Goal: Task Accomplishment & Management: Use online tool/utility

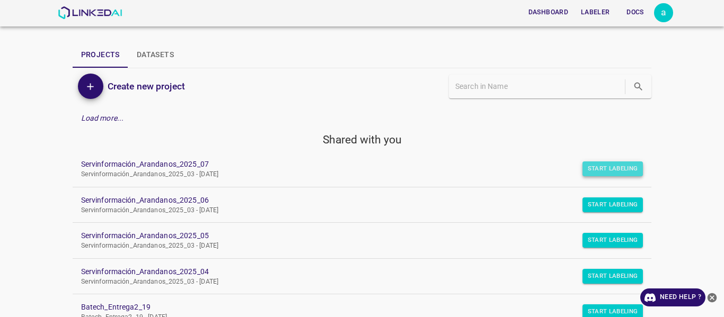
click at [608, 165] on button "Start Labeling" at bounding box center [612, 169] width 61 height 15
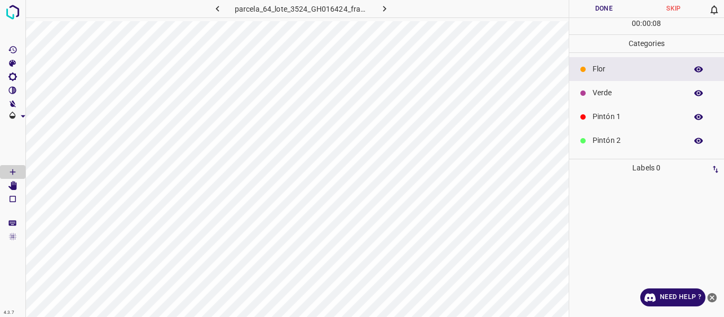
click at [613, 94] on p "Verde" at bounding box center [636, 92] width 89 height 11
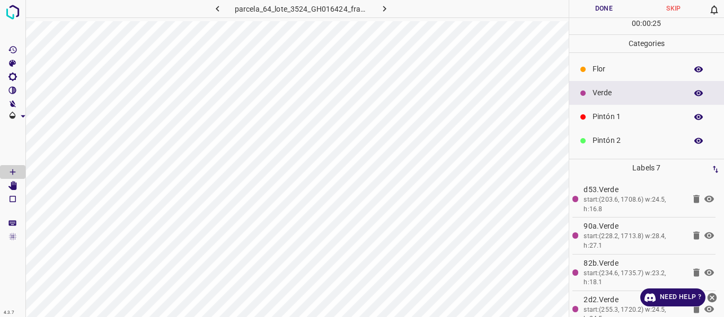
click at [601, 72] on p "Flor" at bounding box center [636, 69] width 89 height 11
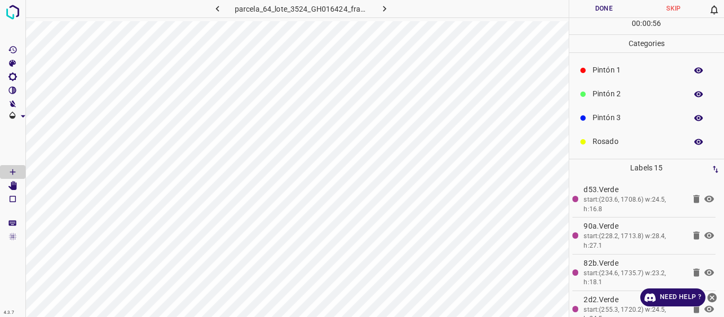
scroll to position [93, 0]
click at [603, 99] on p "Rosado" at bounding box center [636, 95] width 89 height 11
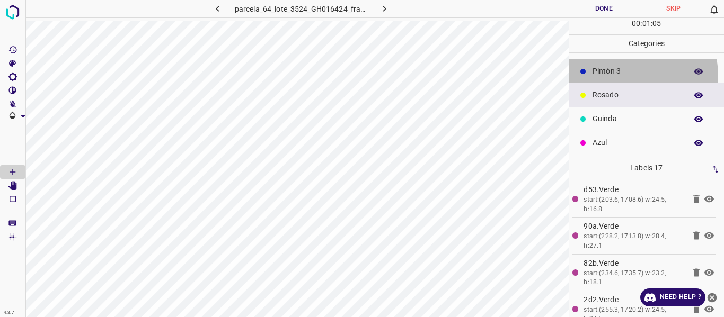
click at [609, 76] on p "Pintón 3" at bounding box center [636, 71] width 89 height 11
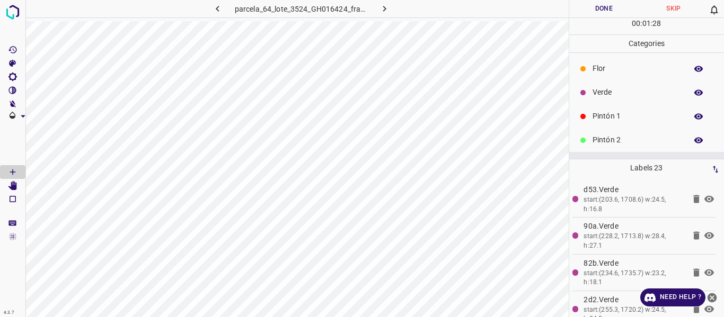
scroll to position [0, 0]
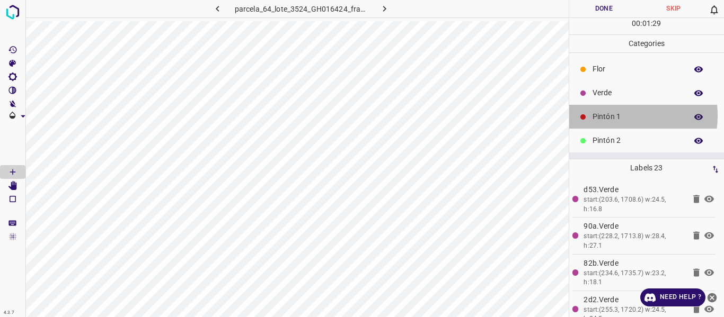
click at [614, 116] on p "Pintón 1" at bounding box center [636, 116] width 89 height 11
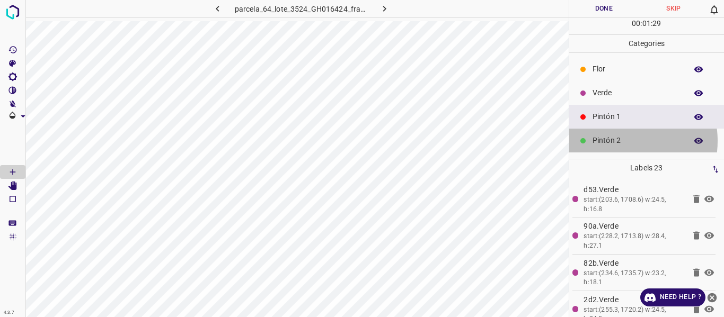
click at [617, 141] on p "Pintón 2" at bounding box center [636, 140] width 89 height 11
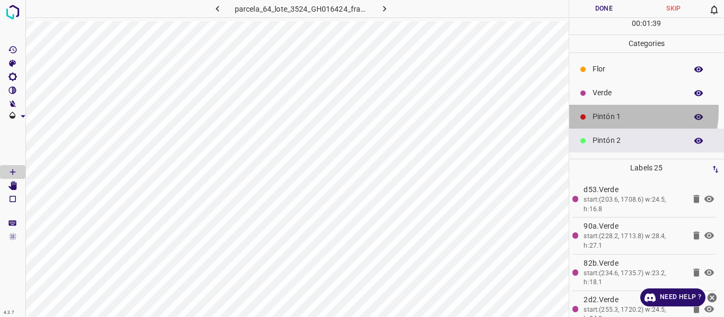
click at [609, 110] on div "Pintón 1" at bounding box center [646, 117] width 155 height 24
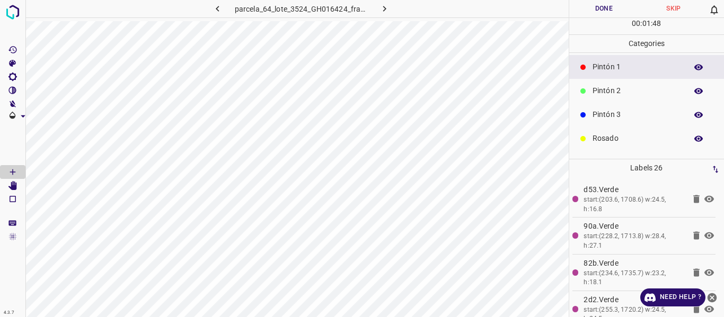
scroll to position [93, 0]
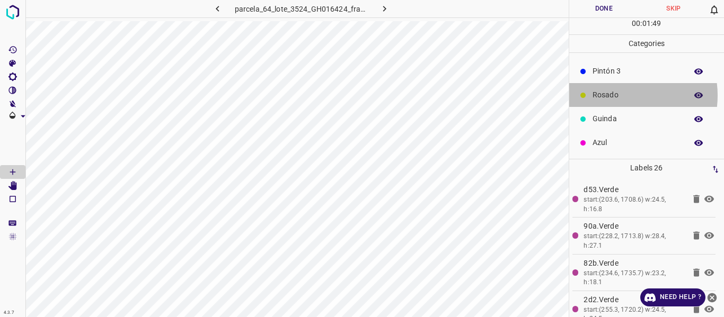
click at [617, 95] on p "Rosado" at bounding box center [636, 95] width 89 height 11
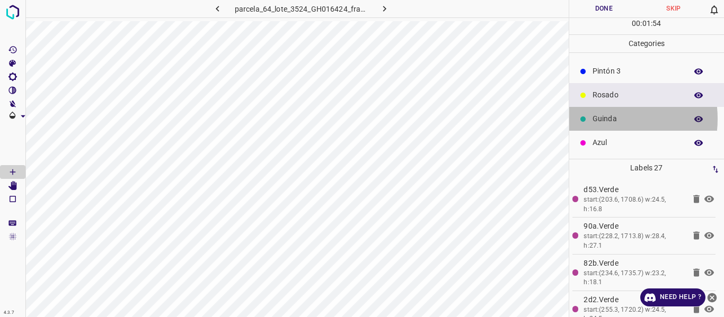
click at [601, 119] on p "Guinda" at bounding box center [636, 118] width 89 height 11
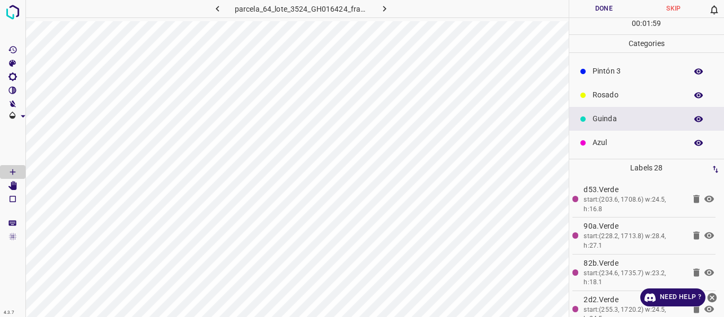
scroll to position [40, 0]
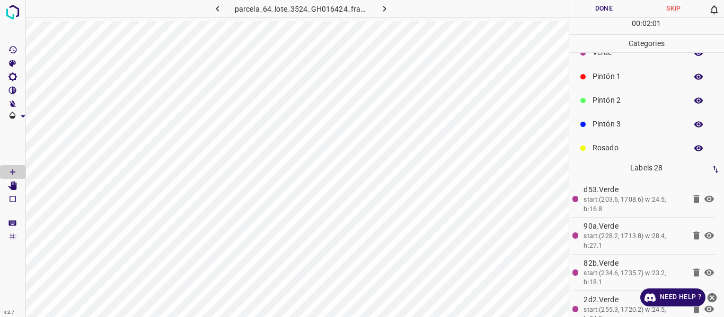
click at [609, 126] on p "Pintón 3" at bounding box center [636, 124] width 89 height 11
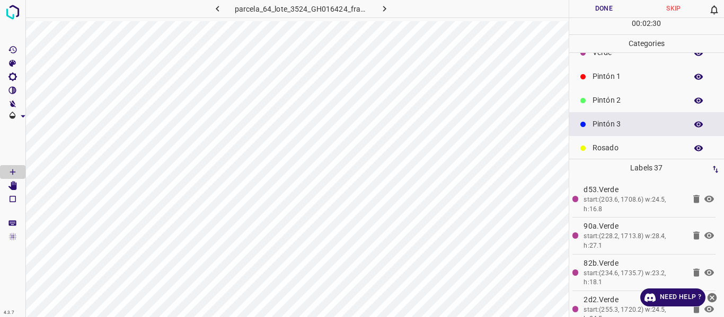
click at [611, 142] on div "Rosado" at bounding box center [646, 148] width 155 height 24
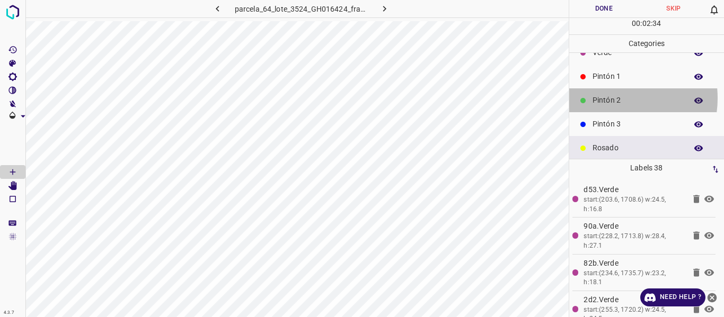
click at [609, 98] on p "Pintón 2" at bounding box center [636, 100] width 89 height 11
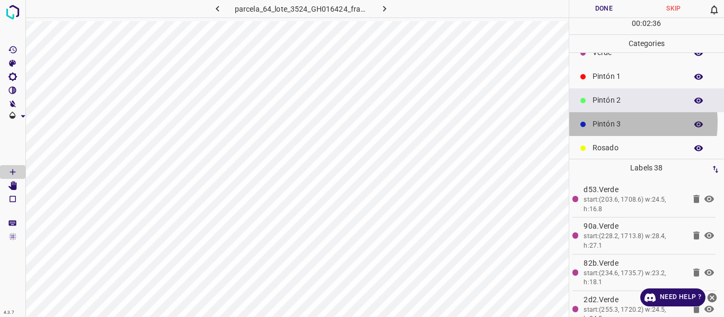
click at [610, 122] on p "Pintón 3" at bounding box center [636, 124] width 89 height 11
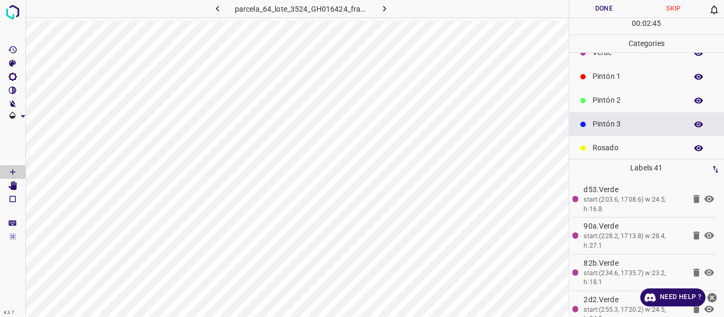
click at [606, 99] on p "Pintón 2" at bounding box center [636, 100] width 89 height 11
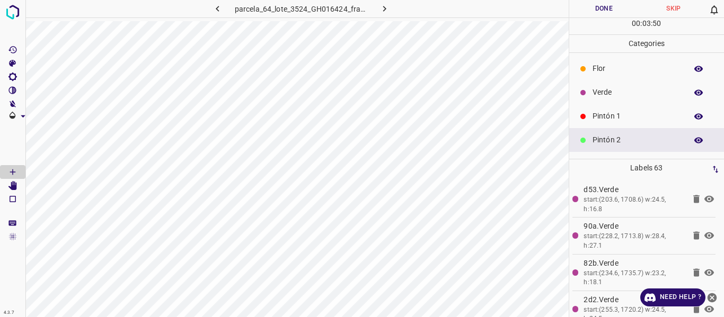
scroll to position [0, 0]
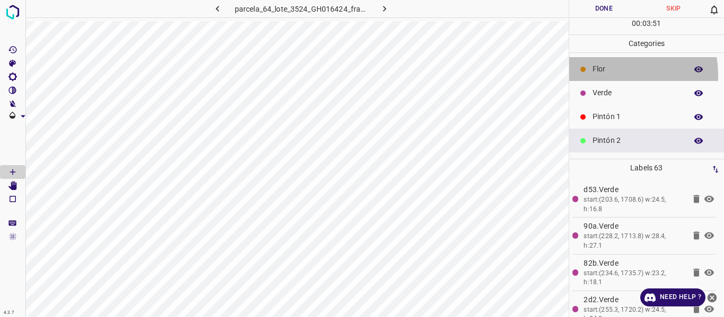
drag, startPoint x: 610, startPoint y: 75, endPoint x: 591, endPoint y: 76, distance: 18.6
click at [610, 74] on p "Flor" at bounding box center [636, 69] width 89 height 11
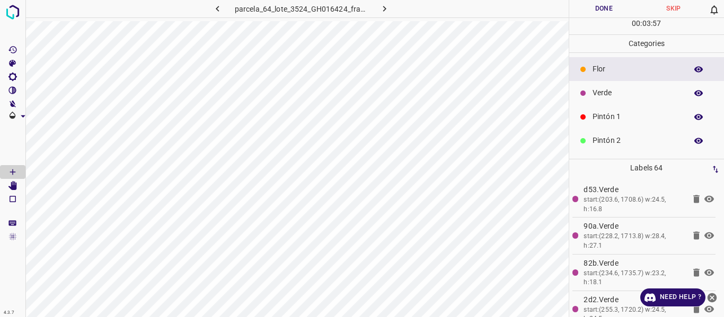
scroll to position [93, 0]
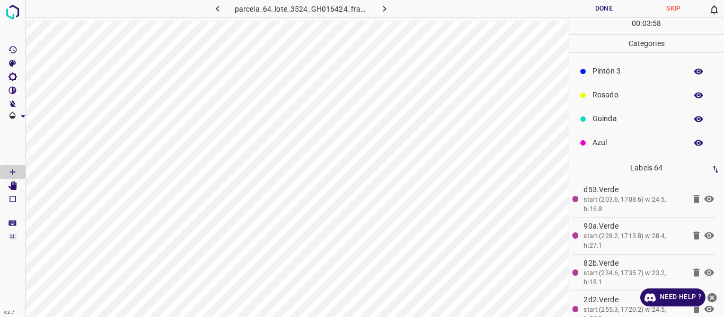
click at [626, 138] on p "Azul" at bounding box center [636, 142] width 89 height 11
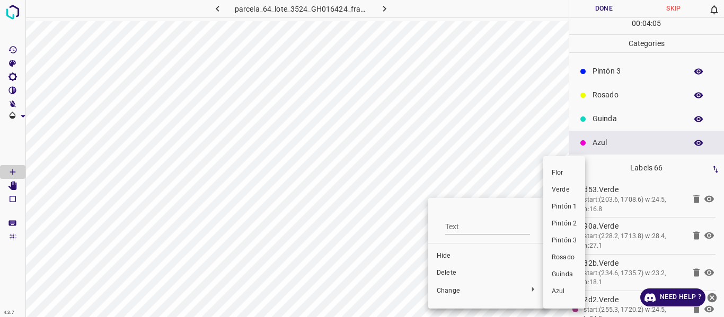
click at [557, 273] on span "Guinda" at bounding box center [564, 275] width 25 height 10
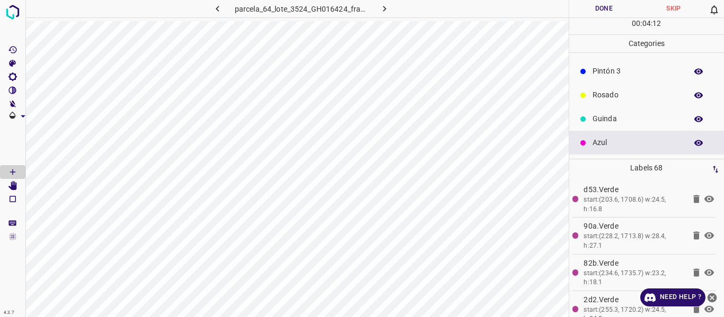
click at [607, 95] on p "Rosado" at bounding box center [636, 95] width 89 height 11
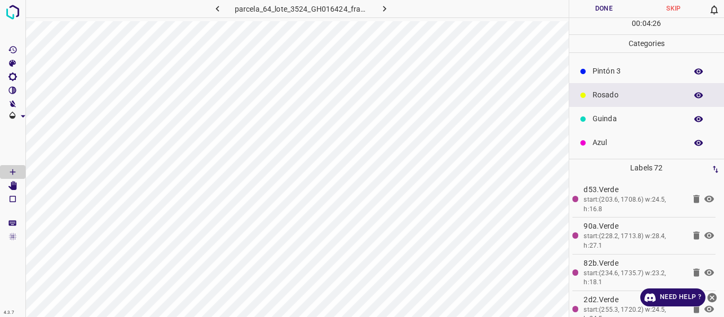
click at [616, 69] on p "Pintón 3" at bounding box center [636, 71] width 89 height 11
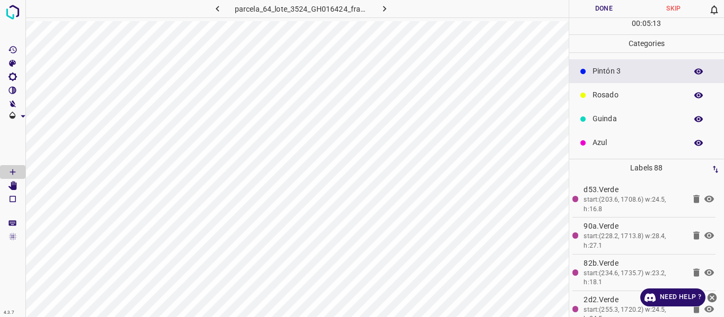
scroll to position [0, 0]
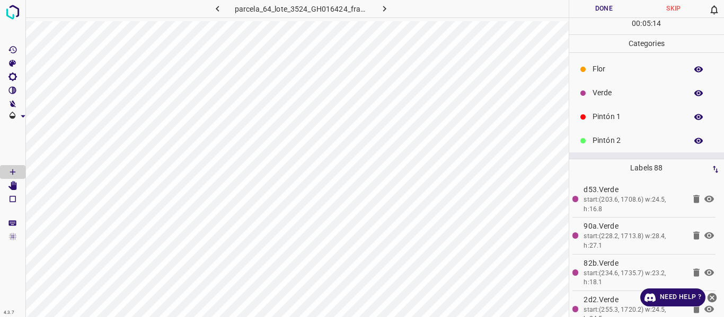
drag, startPoint x: 602, startPoint y: 144, endPoint x: 582, endPoint y: 143, distance: 20.1
click at [602, 144] on p "Pintón 2" at bounding box center [636, 140] width 89 height 11
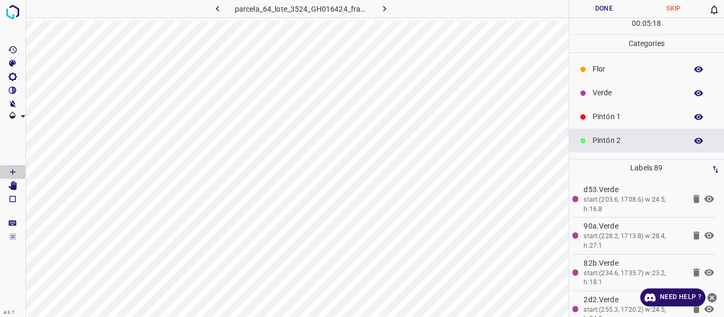
click at [593, 116] on p "Pintón 1" at bounding box center [636, 116] width 89 height 11
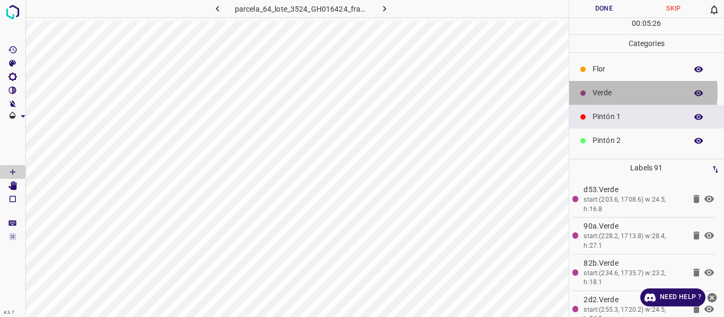
click at [622, 92] on p "Verde" at bounding box center [636, 92] width 89 height 11
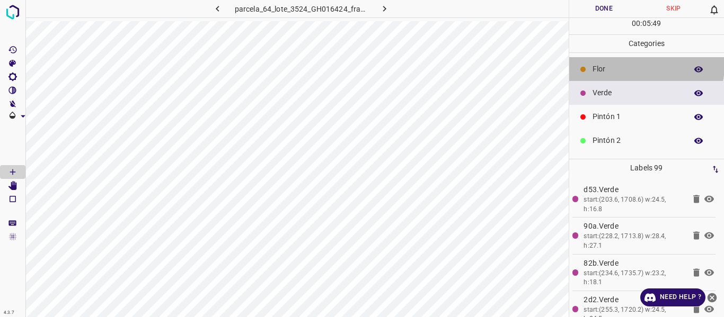
drag, startPoint x: 645, startPoint y: 66, endPoint x: 593, endPoint y: 91, distance: 57.8
click at [645, 66] on p "Flor" at bounding box center [636, 69] width 89 height 11
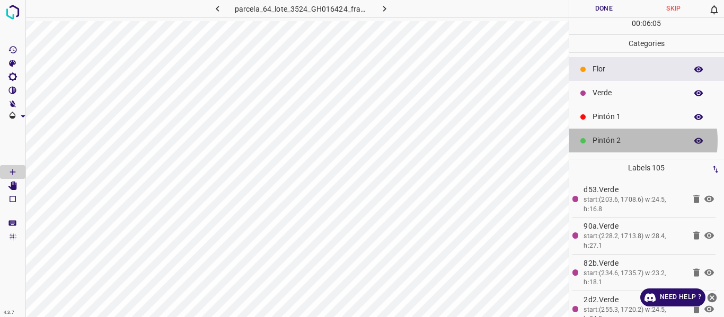
click at [611, 141] on p "Pintón 2" at bounding box center [636, 140] width 89 height 11
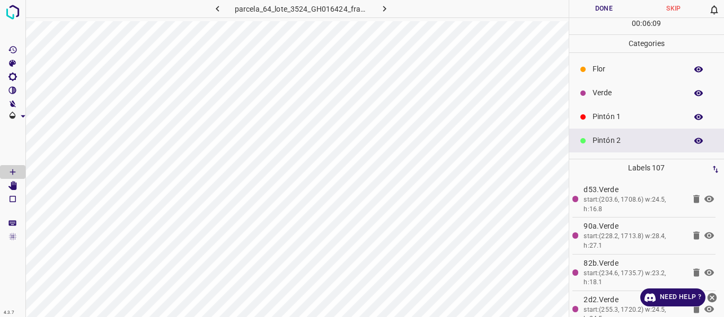
scroll to position [93, 0]
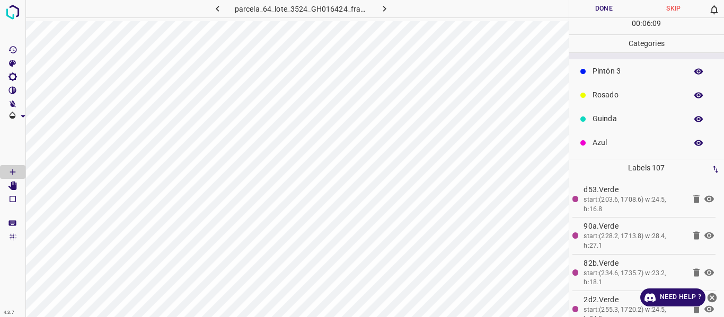
click at [611, 146] on p "Azul" at bounding box center [636, 142] width 89 height 11
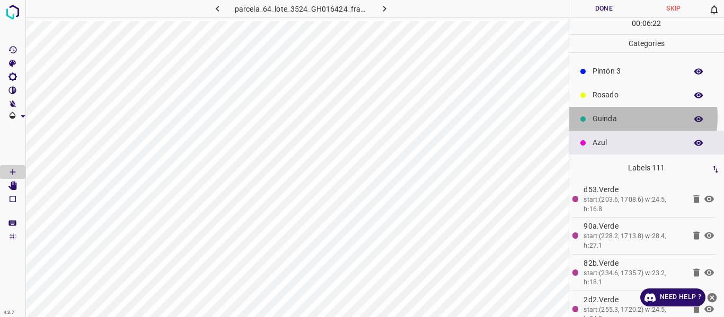
click at [609, 117] on p "Guinda" at bounding box center [636, 118] width 89 height 11
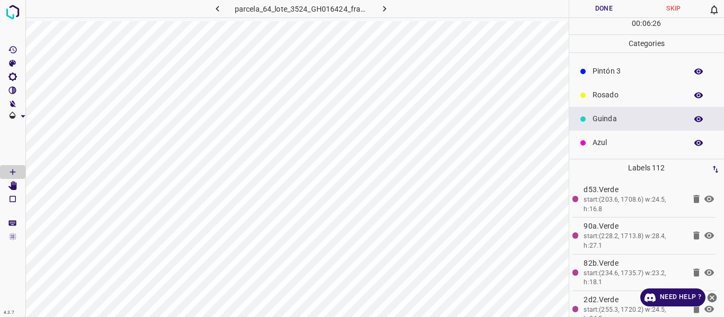
click at [607, 70] on p "Pintón 3" at bounding box center [636, 71] width 89 height 11
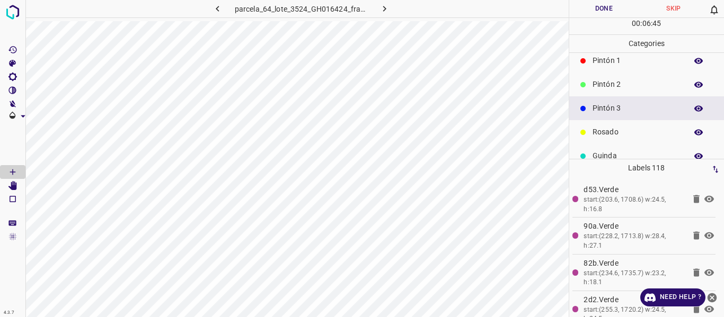
scroll to position [40, 0]
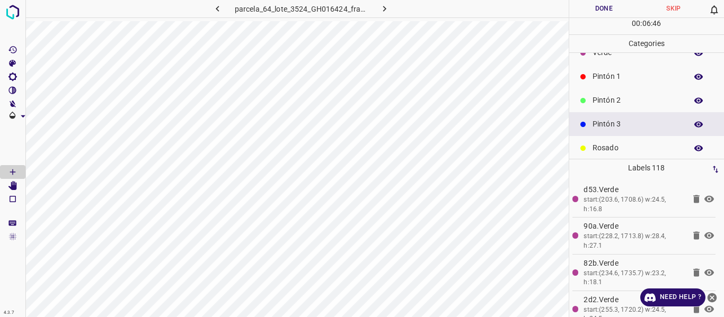
click at [605, 100] on p "Pintón 2" at bounding box center [636, 100] width 89 height 11
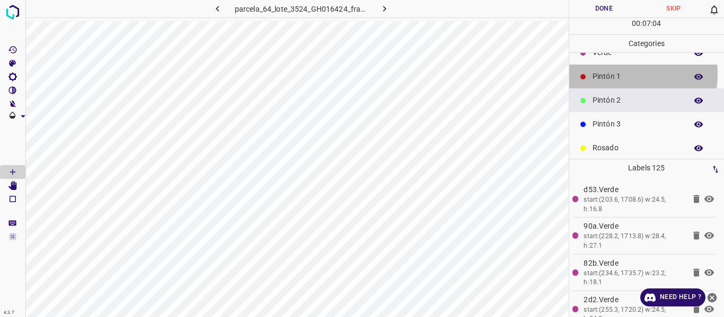
click at [609, 75] on p "Pintón 1" at bounding box center [636, 76] width 89 height 11
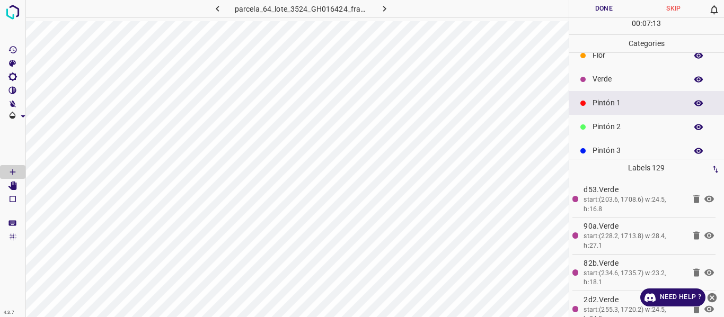
scroll to position [0, 0]
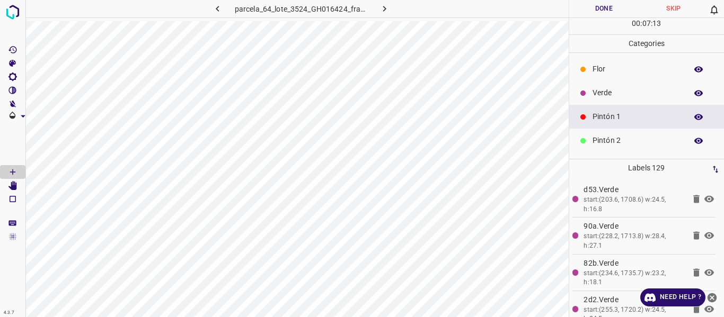
click at [606, 94] on p "Verde" at bounding box center [636, 92] width 89 height 11
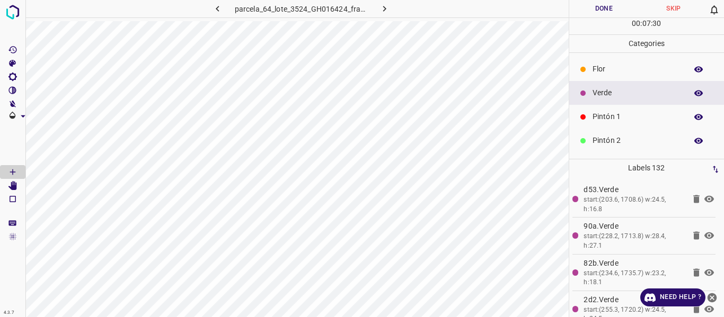
click at [600, 119] on p "Pintón 1" at bounding box center [636, 116] width 89 height 11
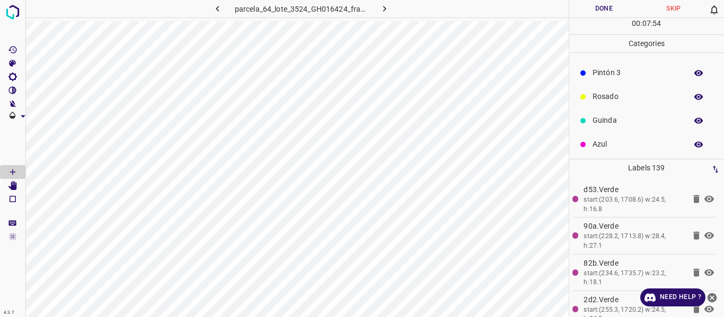
scroll to position [93, 0]
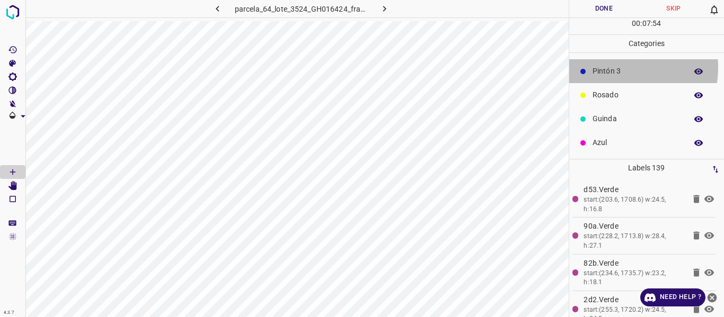
click at [611, 67] on p "Pintón 3" at bounding box center [636, 71] width 89 height 11
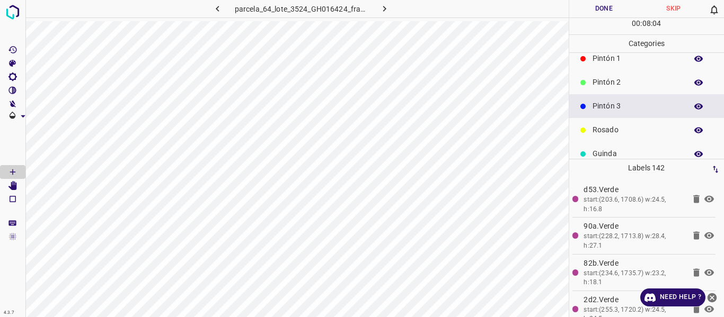
scroll to position [40, 0]
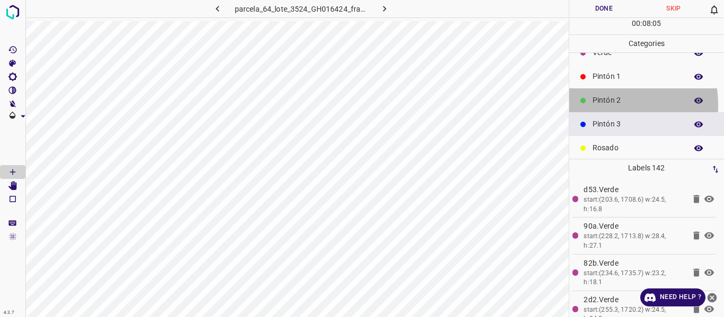
click at [600, 104] on p "Pintón 2" at bounding box center [636, 100] width 89 height 11
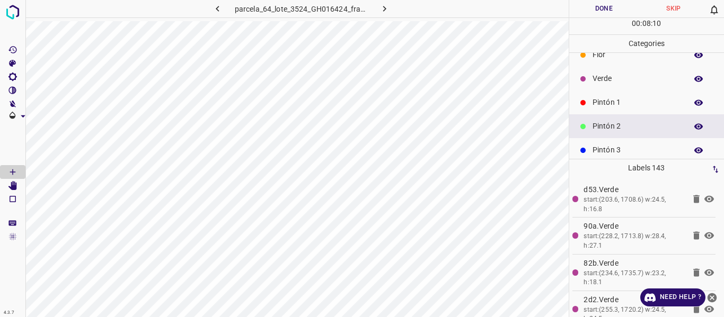
scroll to position [0, 0]
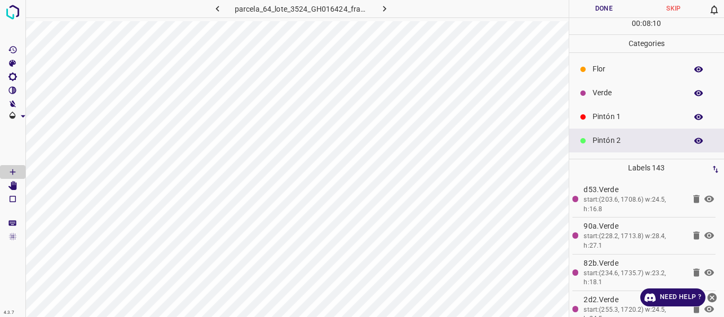
click at [601, 96] on p "Verde" at bounding box center [636, 92] width 89 height 11
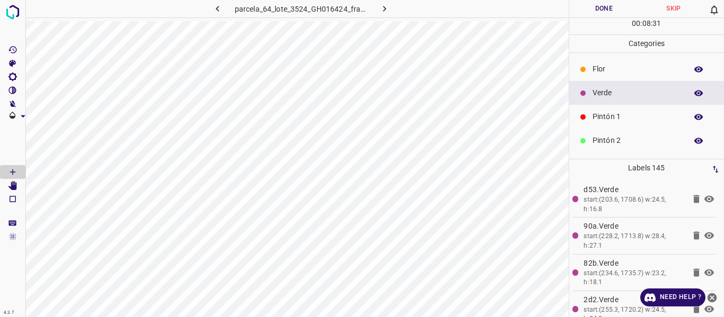
scroll to position [53, 0]
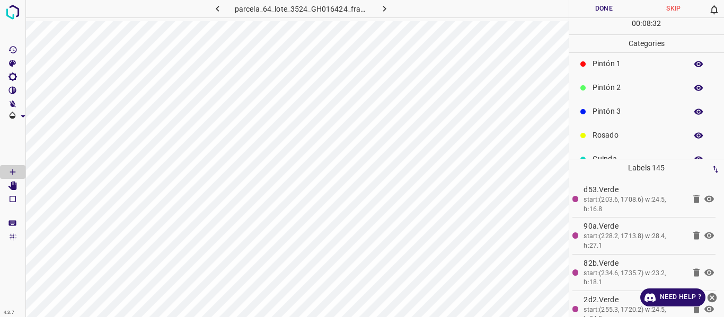
click at [613, 113] on p "Pintón 3" at bounding box center [636, 111] width 89 height 11
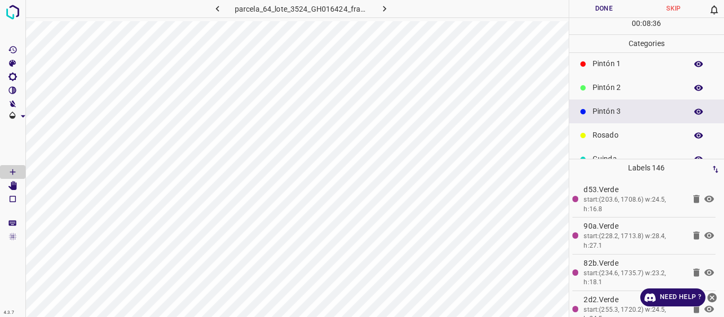
scroll to position [0, 0]
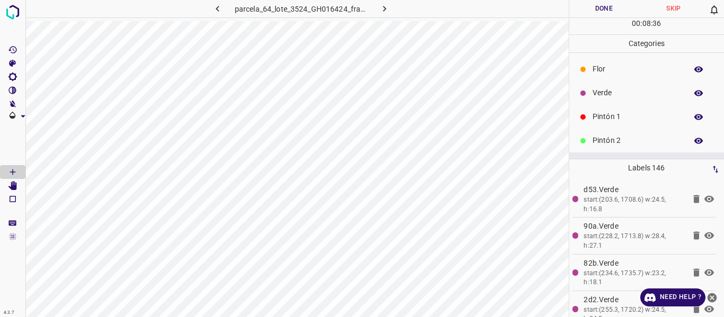
click at [615, 92] on p "Verde" at bounding box center [636, 92] width 89 height 11
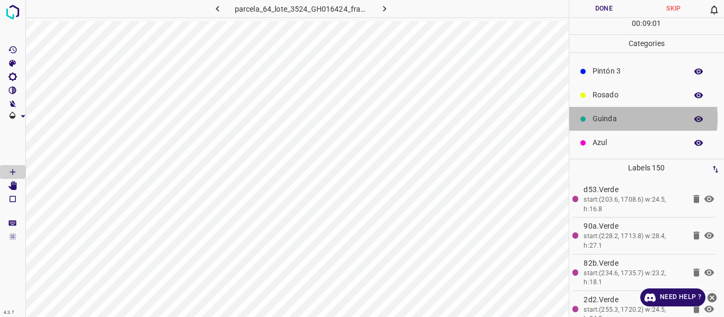
click at [609, 118] on p "Guinda" at bounding box center [636, 118] width 89 height 11
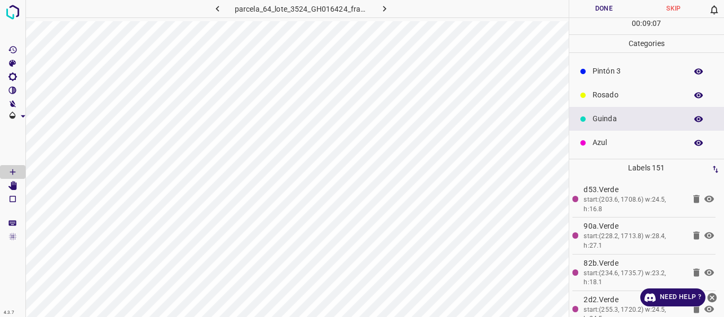
click at [615, 146] on p "Azul" at bounding box center [636, 142] width 89 height 11
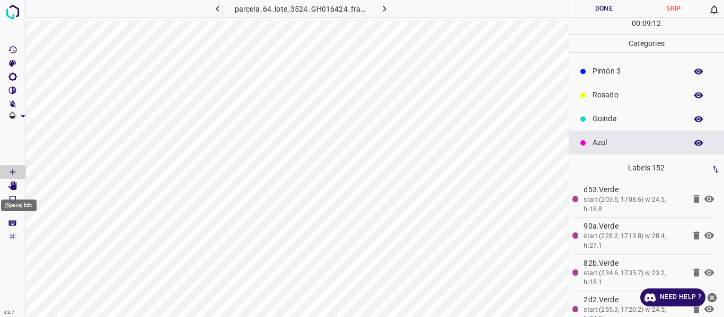
click at [15, 188] on icon "[Space] Edit" at bounding box center [12, 186] width 8 height 10
click at [15, 171] on icon "[Space] Draw" at bounding box center [13, 172] width 10 height 10
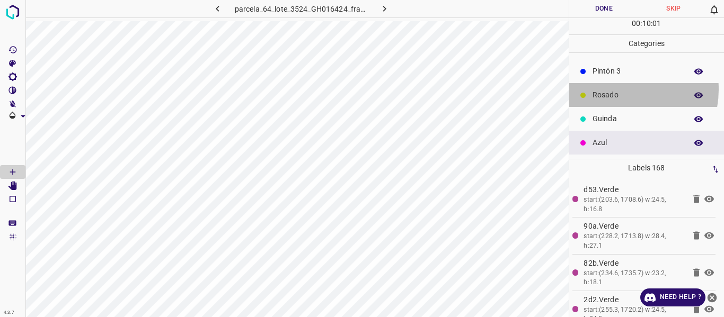
click at [616, 90] on p "Rosado" at bounding box center [636, 95] width 89 height 11
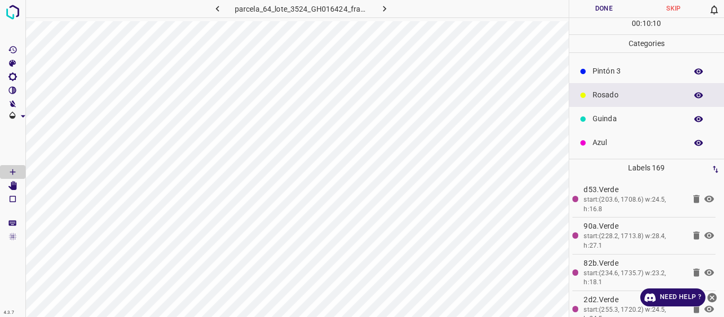
click at [613, 143] on p "Azul" at bounding box center [636, 142] width 89 height 11
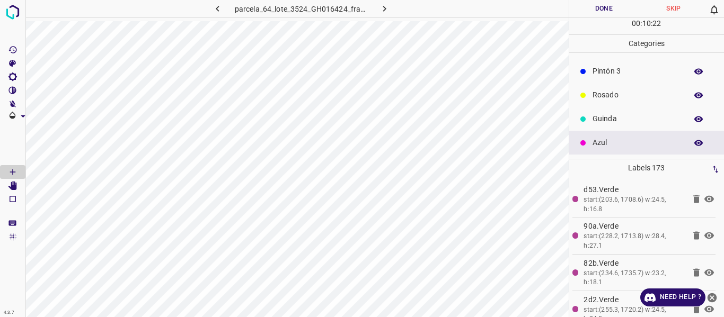
click at [617, 122] on p "Guinda" at bounding box center [636, 118] width 89 height 11
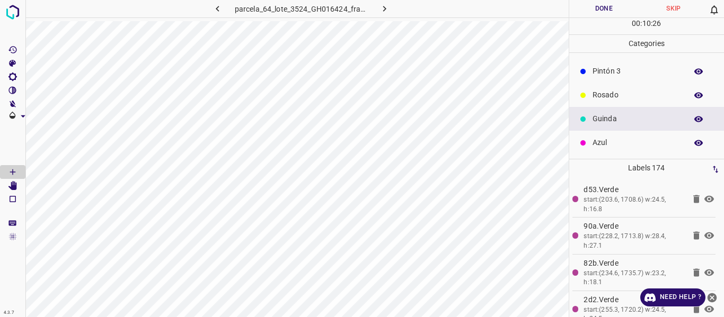
drag, startPoint x: 624, startPoint y: 74, endPoint x: 574, endPoint y: 128, distance: 73.5
click at [623, 74] on p "Pintón 3" at bounding box center [636, 71] width 89 height 11
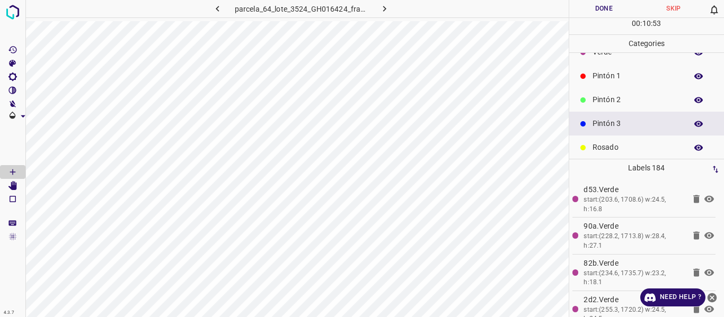
scroll to position [40, 0]
click at [605, 105] on p "Pintón 2" at bounding box center [636, 100] width 89 height 11
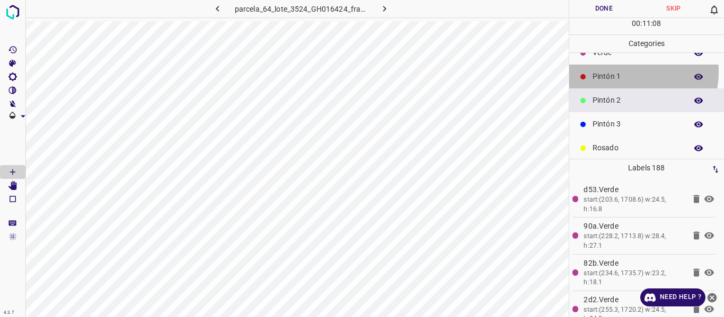
click at [629, 73] on p "Pintón 1" at bounding box center [636, 76] width 89 height 11
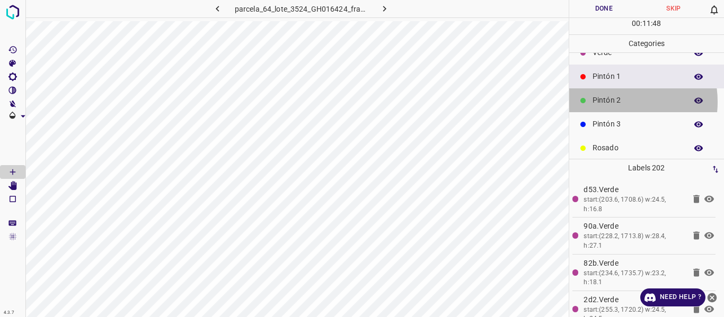
click at [610, 101] on p "Pintón 2" at bounding box center [636, 100] width 89 height 11
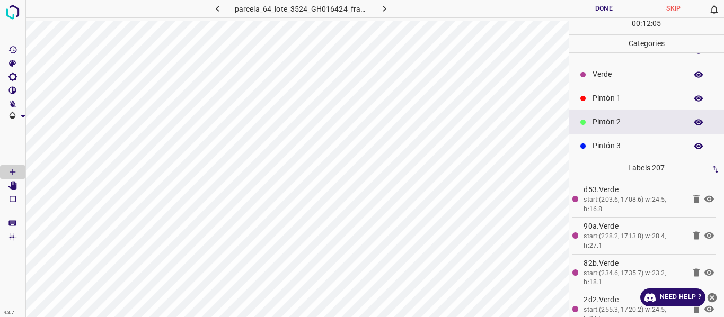
scroll to position [0, 0]
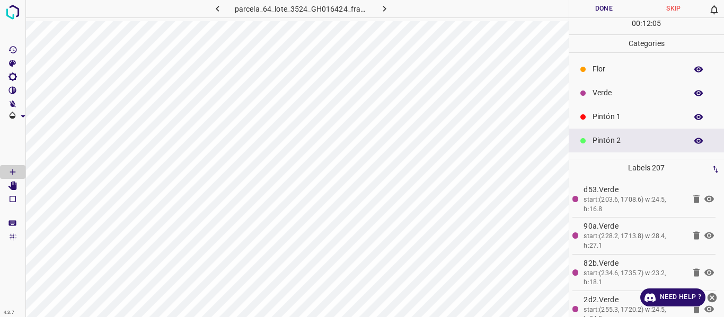
click at [611, 88] on p "Verde" at bounding box center [636, 92] width 89 height 11
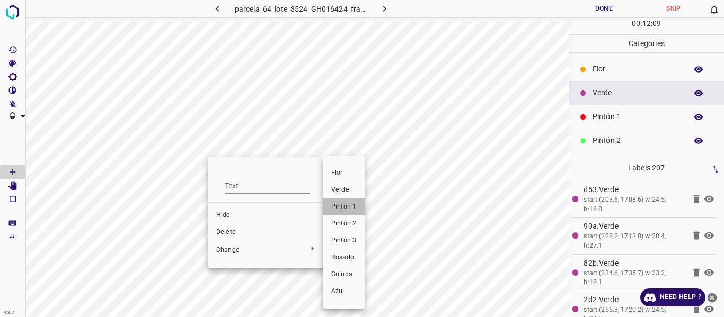
drag, startPoint x: 344, startPoint y: 206, endPoint x: 217, endPoint y: 171, distance: 131.2
click at [344, 205] on span "Pintón 1" at bounding box center [343, 207] width 25 height 10
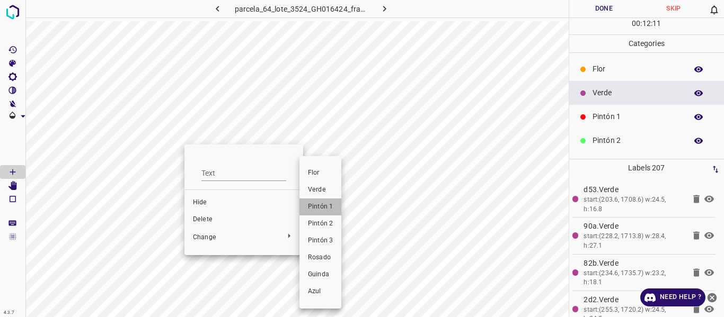
click at [317, 206] on span "Pintón 1" at bounding box center [320, 207] width 25 height 10
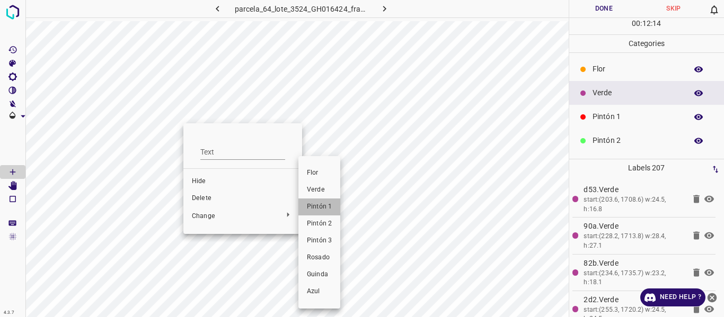
click at [313, 205] on span "Pintón 1" at bounding box center [319, 207] width 25 height 10
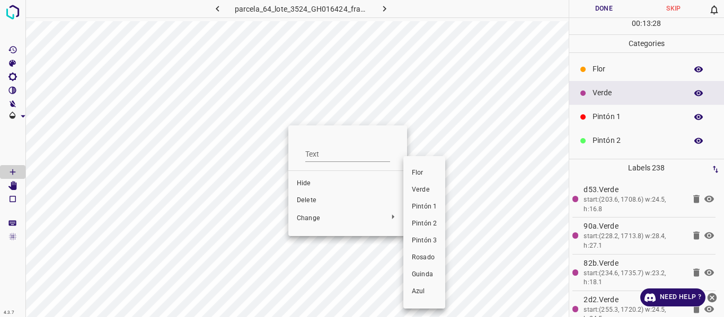
drag, startPoint x: 420, startPoint y: 242, endPoint x: 375, endPoint y: 187, distance: 70.8
click at [420, 241] on span "Pintón 3" at bounding box center [424, 241] width 25 height 10
click at [423, 240] on span "Pintón 3" at bounding box center [425, 241] width 25 height 10
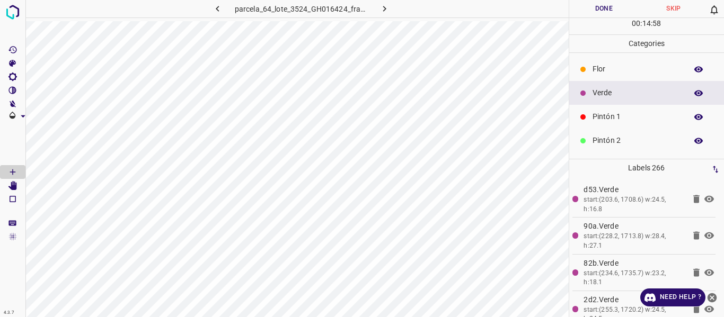
click at [617, 62] on div "Flor" at bounding box center [646, 69] width 155 height 24
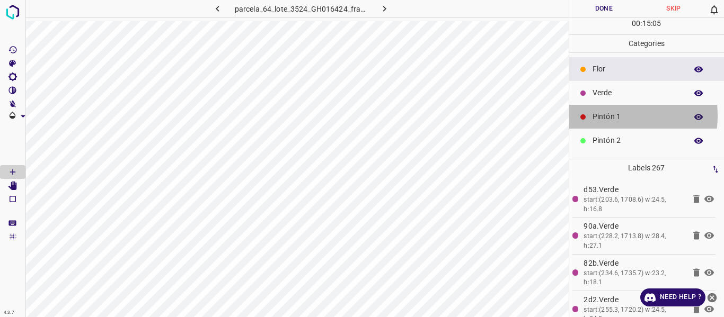
click at [603, 116] on p "Pintón 1" at bounding box center [636, 116] width 89 height 11
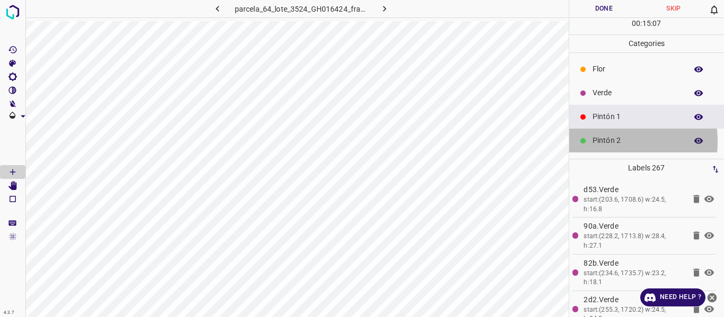
click at [599, 143] on p "Pintón 2" at bounding box center [636, 140] width 89 height 11
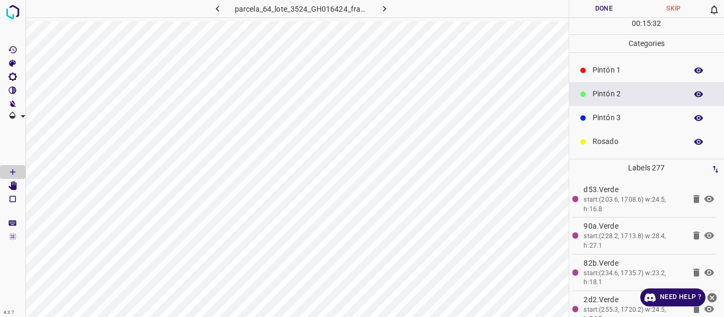
scroll to position [93, 0]
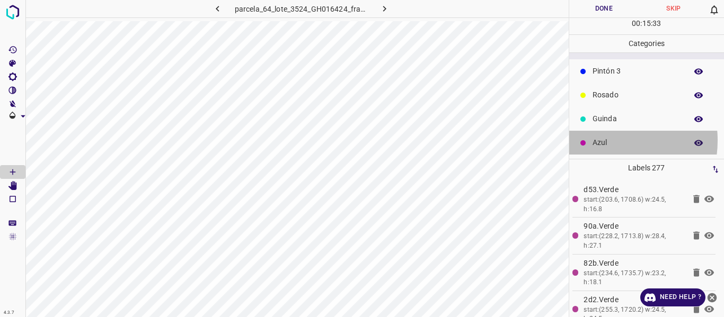
click at [599, 140] on p "Azul" at bounding box center [636, 142] width 89 height 11
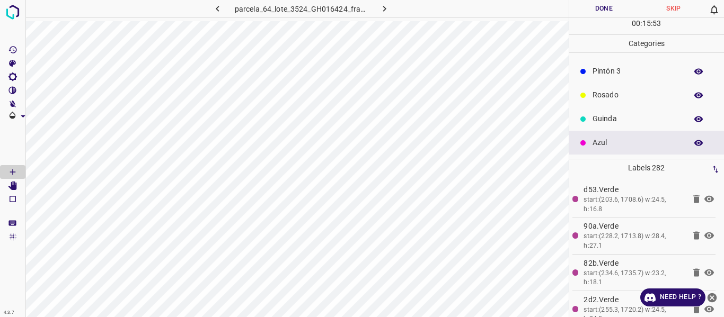
click at [610, 96] on p "Rosado" at bounding box center [636, 95] width 89 height 11
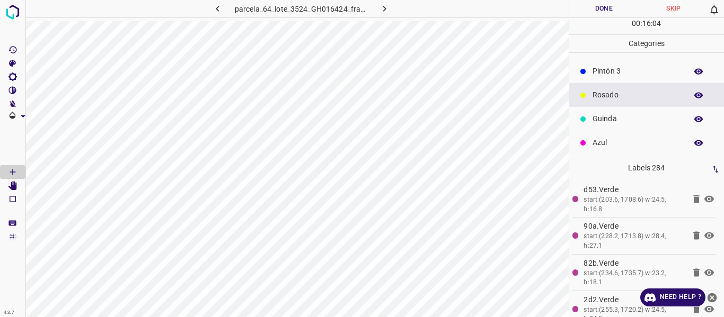
click at [615, 119] on p "Guinda" at bounding box center [636, 118] width 89 height 11
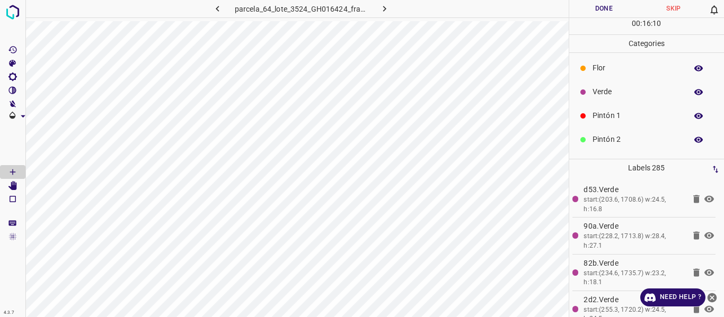
scroll to position [0, 0]
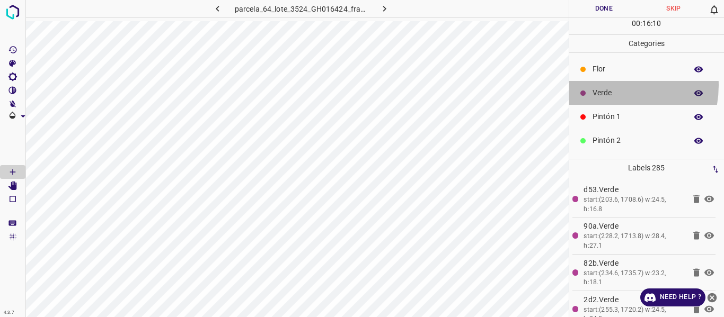
click at [606, 85] on div "Verde" at bounding box center [646, 93] width 155 height 24
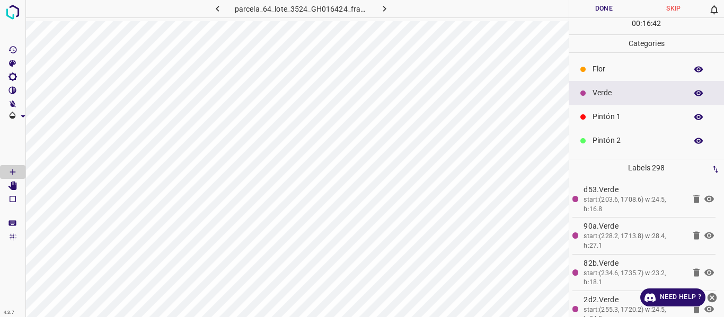
scroll to position [53, 0]
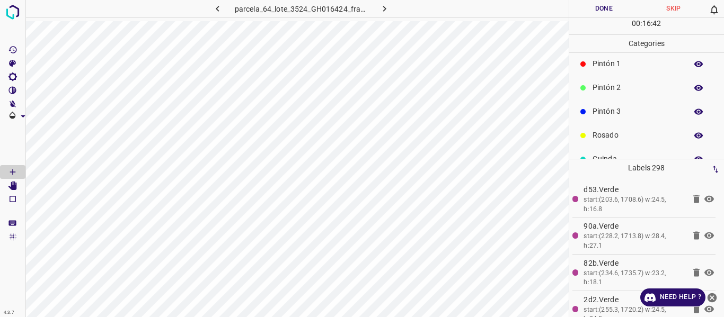
click at [623, 111] on p "Pintón 3" at bounding box center [636, 111] width 89 height 11
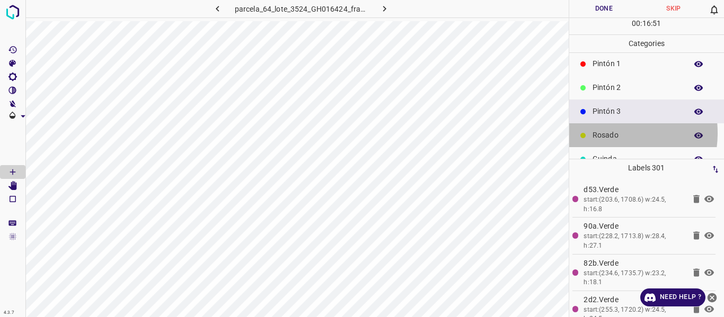
click at [600, 133] on p "Rosado" at bounding box center [636, 135] width 89 height 11
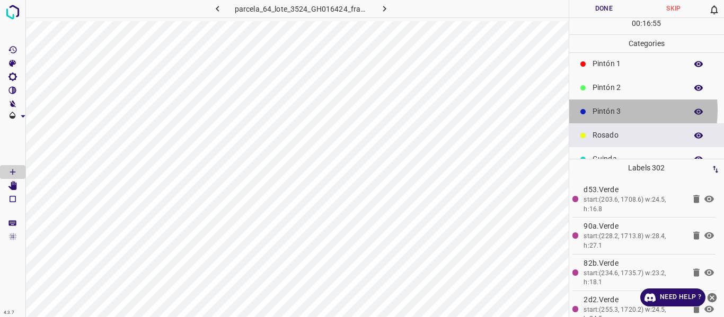
click at [606, 111] on p "Pintón 3" at bounding box center [636, 111] width 89 height 11
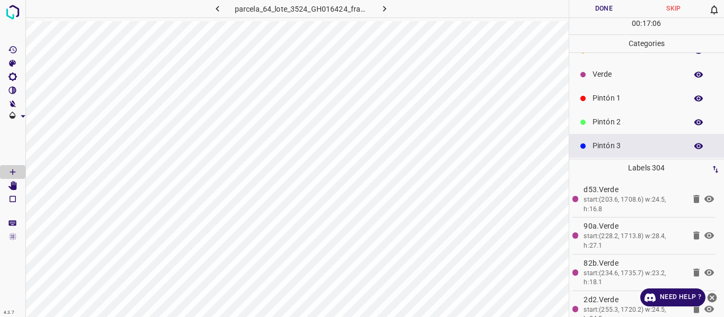
scroll to position [0, 0]
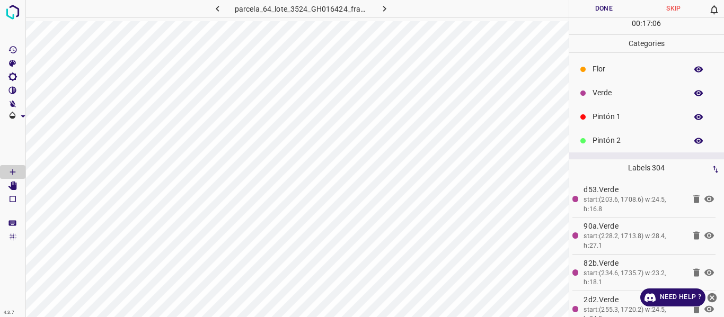
click at [618, 90] on p "Verde" at bounding box center [636, 92] width 89 height 11
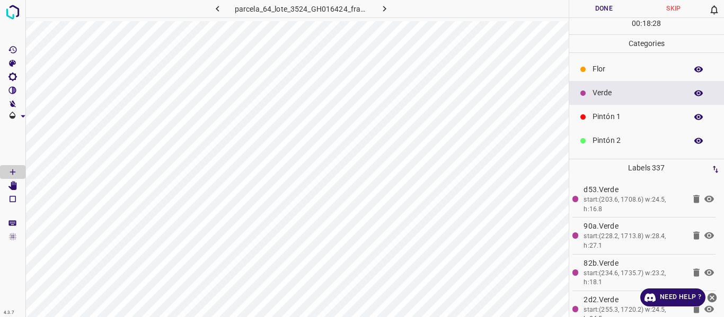
scroll to position [53, 0]
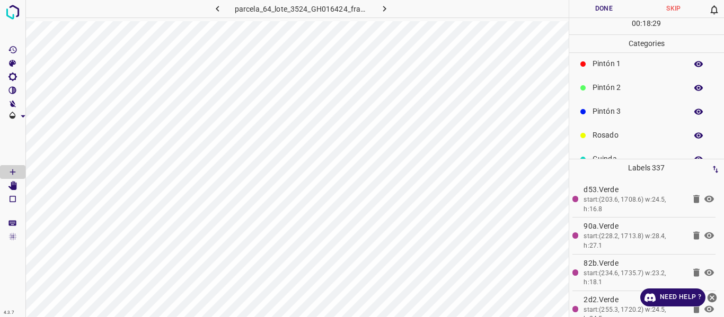
click at [602, 137] on p "Rosado" at bounding box center [636, 135] width 89 height 11
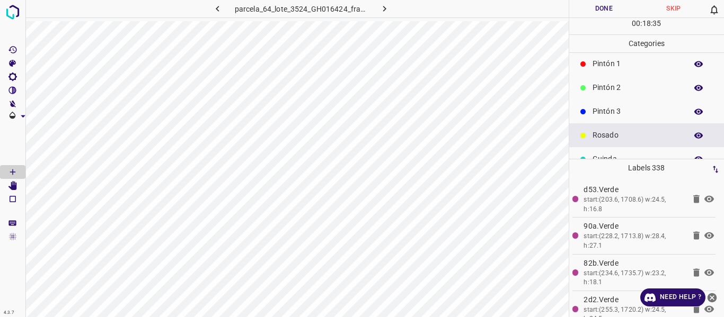
scroll to position [0, 0]
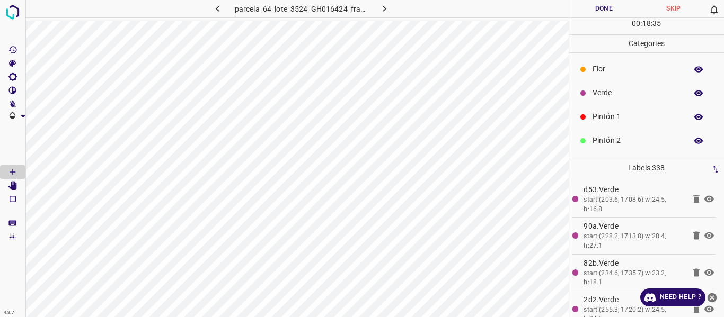
click at [623, 97] on p "Verde" at bounding box center [636, 92] width 89 height 11
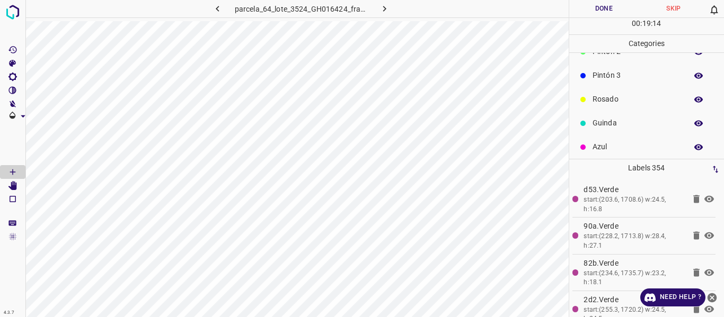
scroll to position [93, 0]
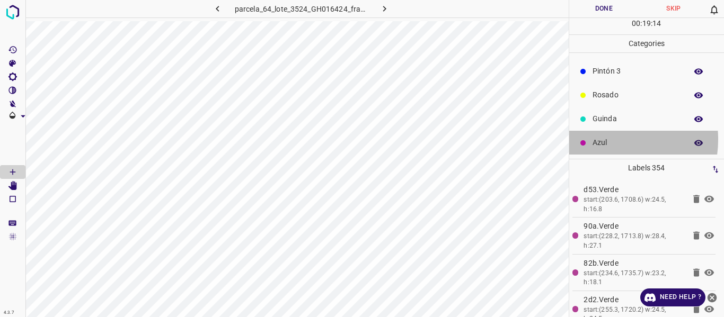
click at [605, 139] on p "Azul" at bounding box center [636, 142] width 89 height 11
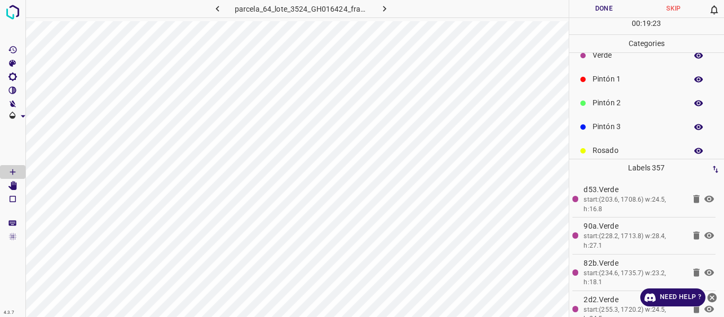
scroll to position [0, 0]
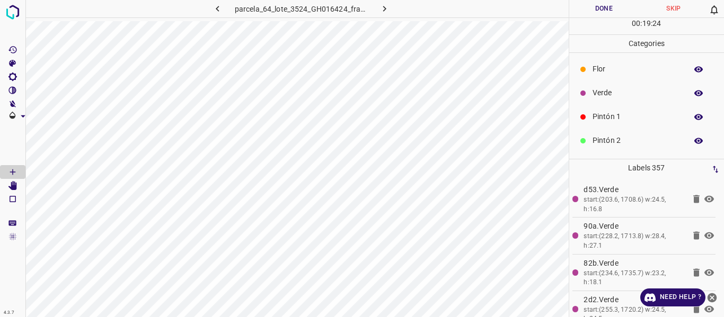
click at [613, 97] on p "Verde" at bounding box center [636, 92] width 89 height 11
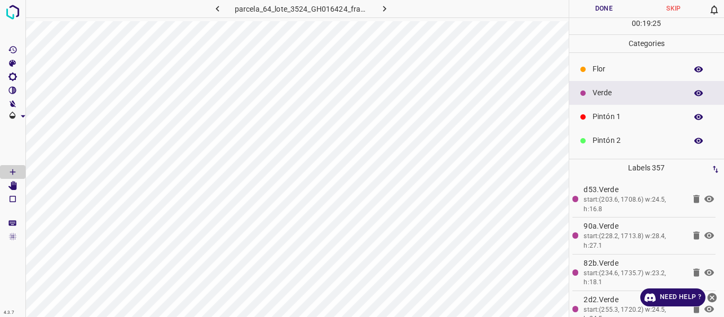
scroll to position [53, 0]
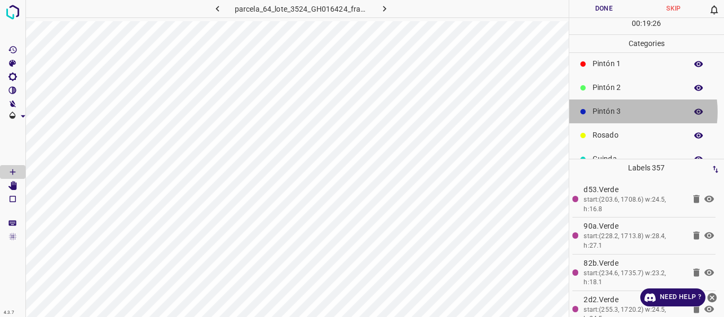
click at [616, 112] on p "Pintón 3" at bounding box center [636, 111] width 89 height 11
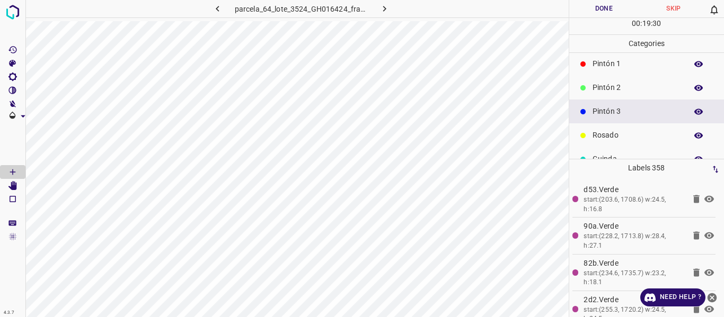
scroll to position [0, 0]
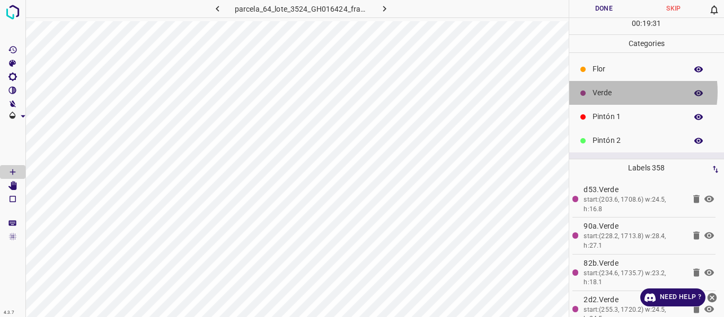
click at [617, 92] on p "Verde" at bounding box center [636, 92] width 89 height 11
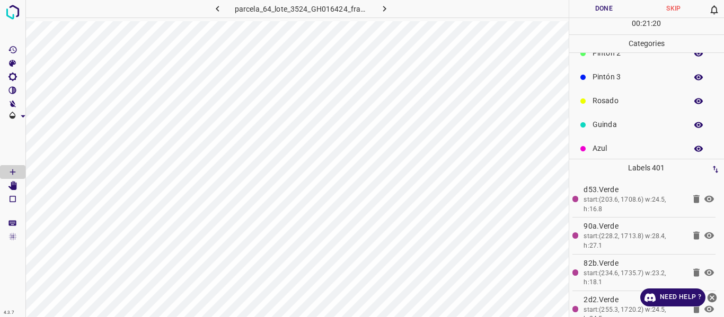
scroll to position [93, 0]
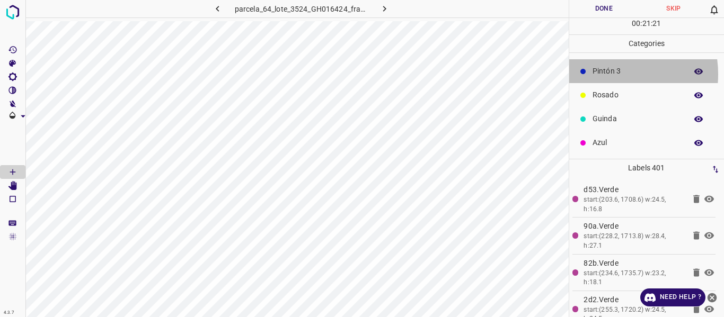
click at [605, 74] on p "Pintón 3" at bounding box center [636, 71] width 89 height 11
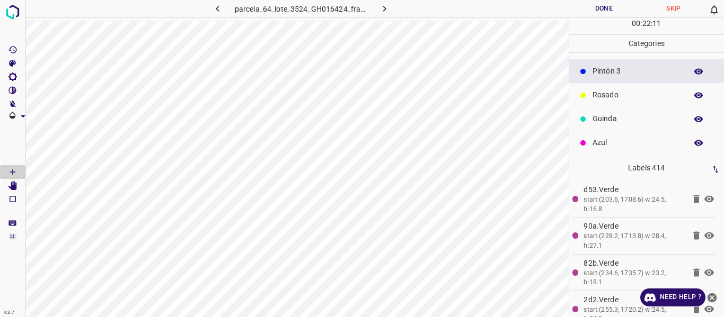
click at [609, 94] on p "Rosado" at bounding box center [636, 95] width 89 height 11
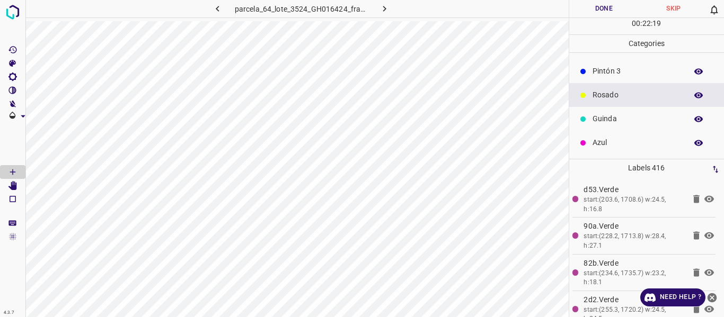
click at [616, 68] on p "Pintón 3" at bounding box center [636, 71] width 89 height 11
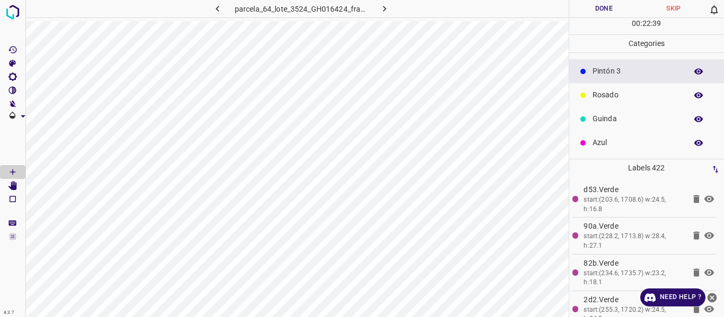
scroll to position [40, 0]
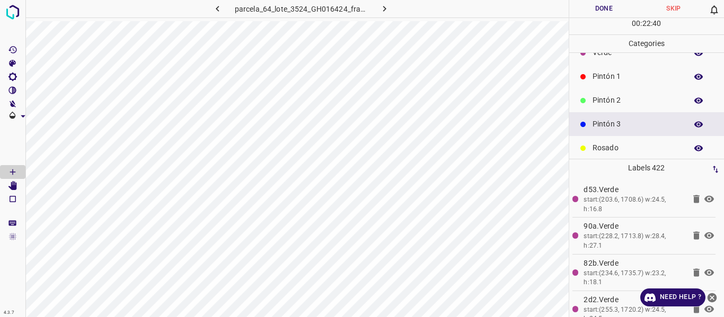
click at [612, 104] on p "Pintón 2" at bounding box center [636, 100] width 89 height 11
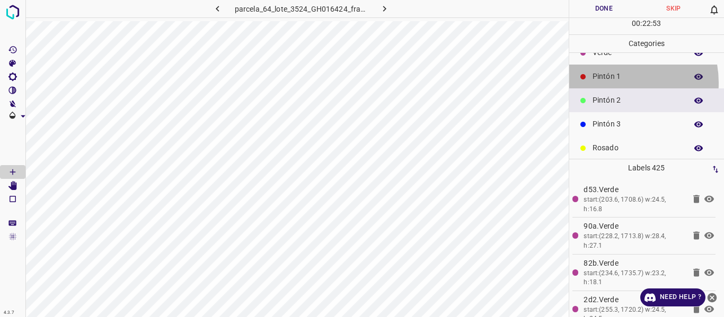
click at [614, 83] on div "Pintón 1" at bounding box center [646, 77] width 155 height 24
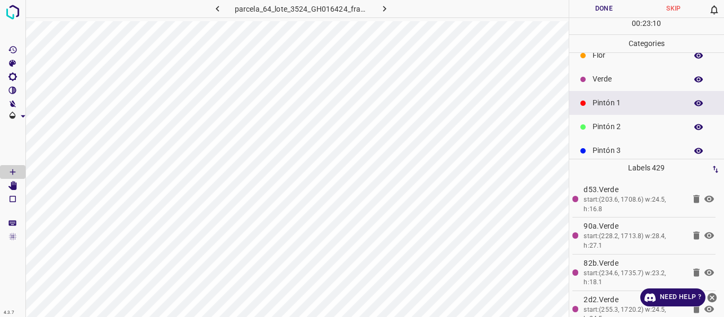
scroll to position [0, 0]
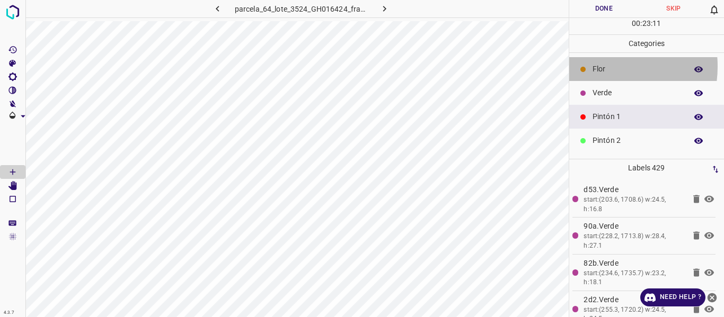
click at [595, 66] on p "Flor" at bounding box center [636, 69] width 89 height 11
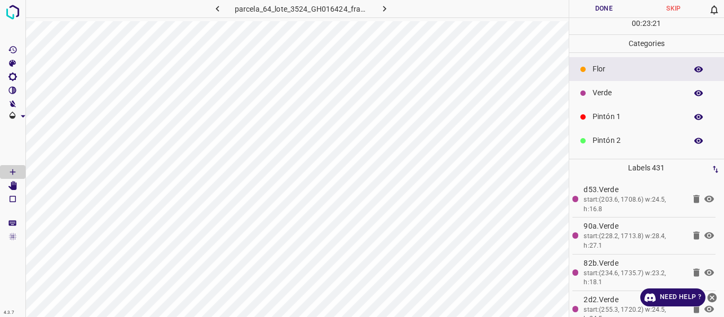
click at [598, 96] on p "Verde" at bounding box center [636, 92] width 89 height 11
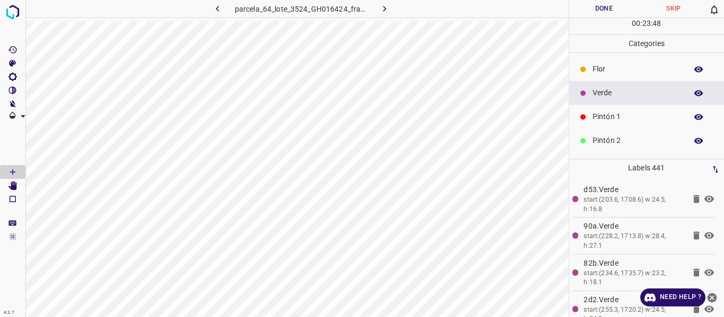
click at [613, 69] on p "Flor" at bounding box center [636, 69] width 89 height 11
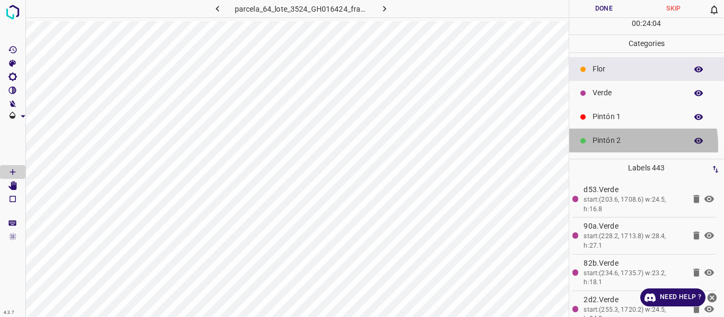
click at [605, 146] on p "Pintón 2" at bounding box center [636, 140] width 89 height 11
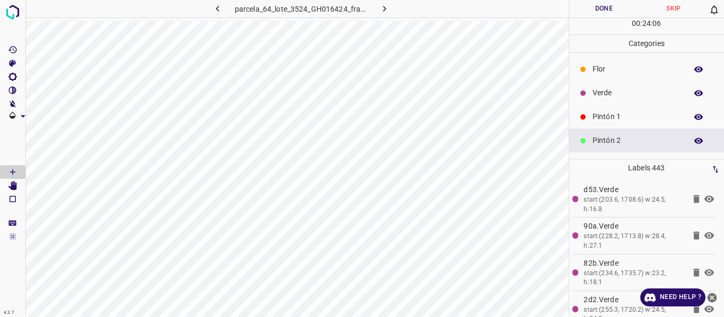
scroll to position [53, 0]
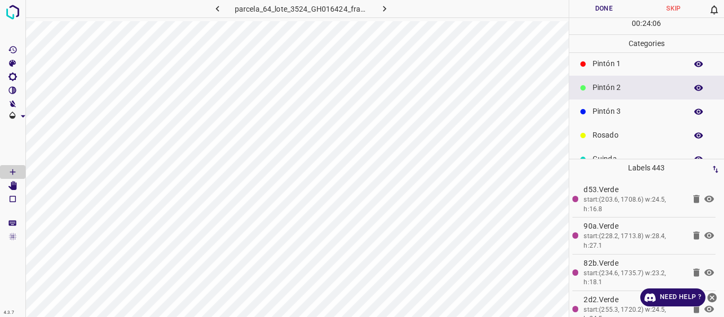
click at [611, 112] on p "Pintón 3" at bounding box center [636, 111] width 89 height 11
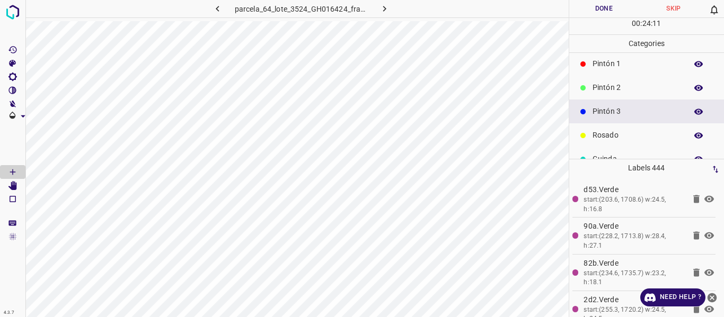
scroll to position [0, 0]
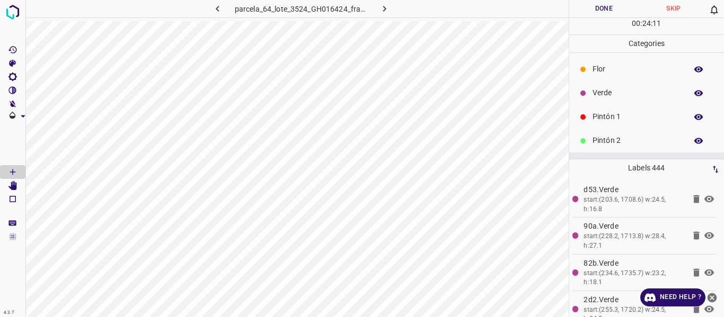
click at [605, 97] on p "Verde" at bounding box center [636, 92] width 89 height 11
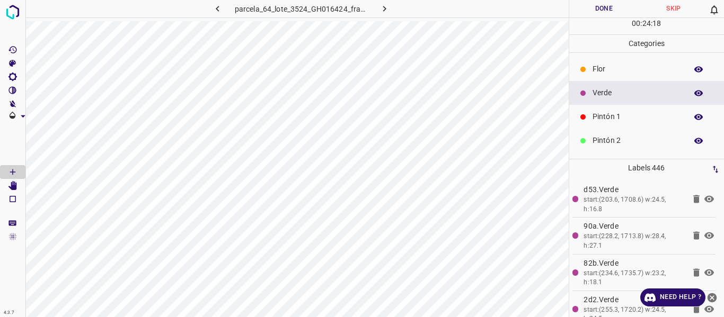
scroll to position [93, 0]
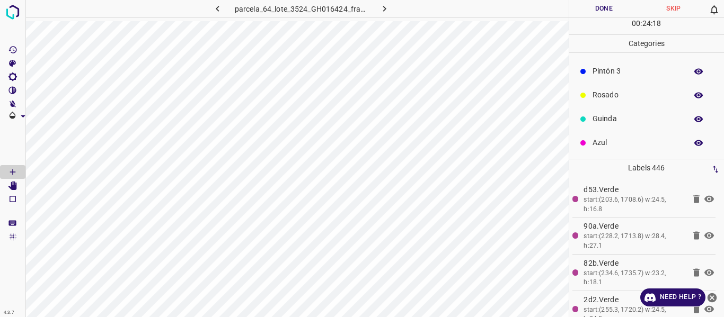
click at [609, 89] on div "Rosado" at bounding box center [646, 95] width 155 height 24
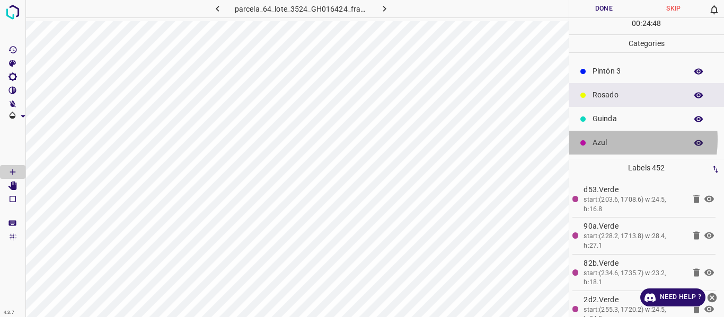
click at [605, 139] on p "Azul" at bounding box center [636, 142] width 89 height 11
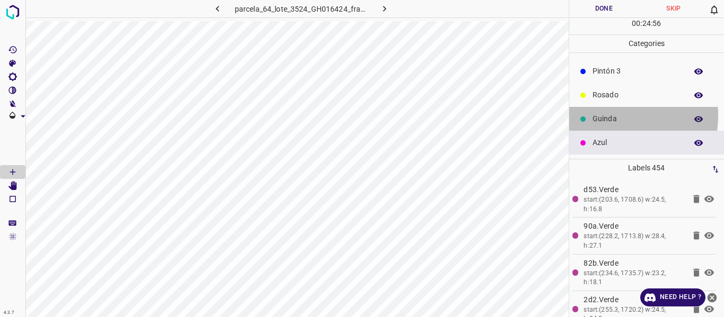
click at [596, 118] on p "Guinda" at bounding box center [636, 118] width 89 height 11
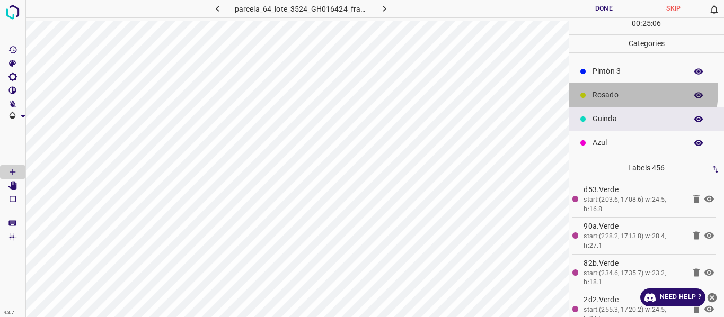
click at [622, 92] on p "Rosado" at bounding box center [636, 95] width 89 height 11
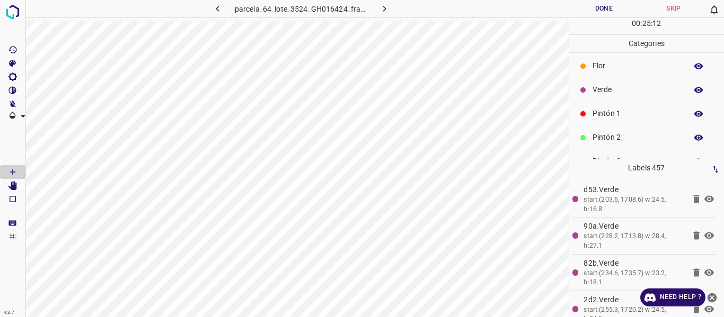
scroll to position [0, 0]
click at [628, 95] on p "Verde" at bounding box center [636, 92] width 89 height 11
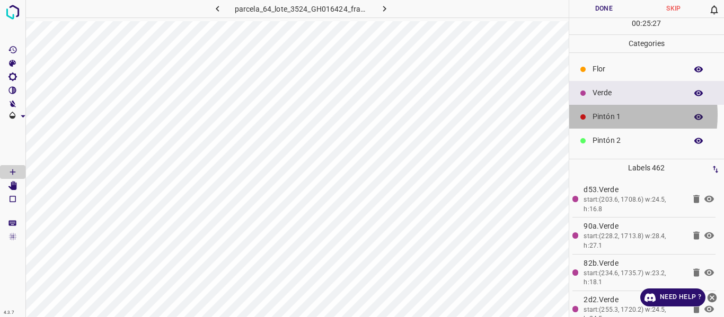
drag, startPoint x: 598, startPoint y: 115, endPoint x: 589, endPoint y: 188, distance: 73.6
click at [599, 123] on div "Pintón 1" at bounding box center [646, 117] width 155 height 24
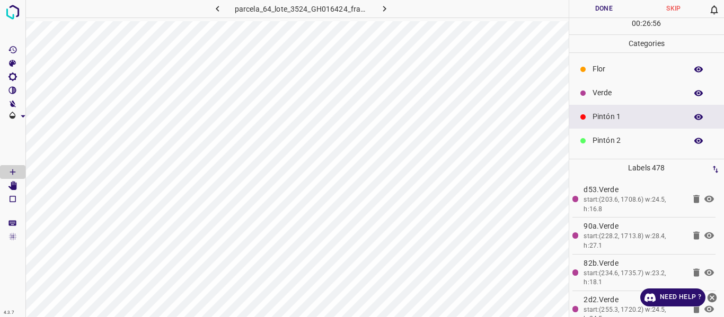
click at [618, 140] on p "Pintón 2" at bounding box center [636, 140] width 89 height 11
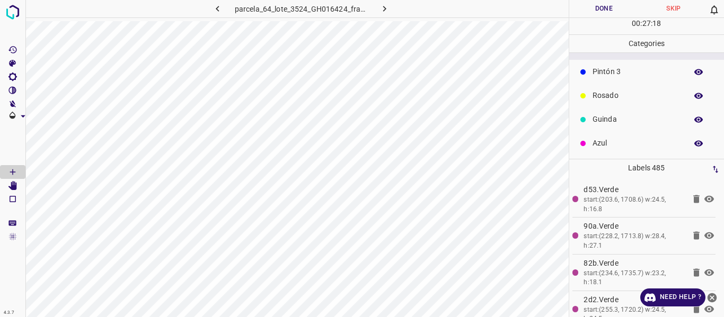
scroll to position [93, 0]
click at [602, 78] on div "Pintón 3" at bounding box center [646, 71] width 155 height 24
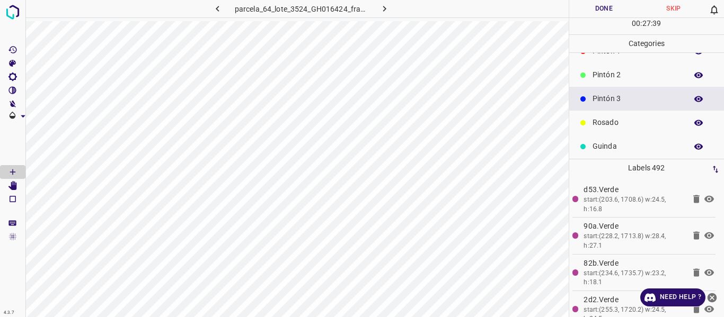
scroll to position [40, 0]
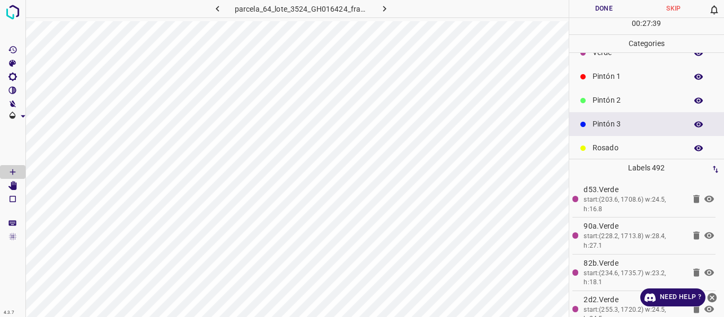
click at [608, 102] on p "Pintón 2" at bounding box center [636, 100] width 89 height 11
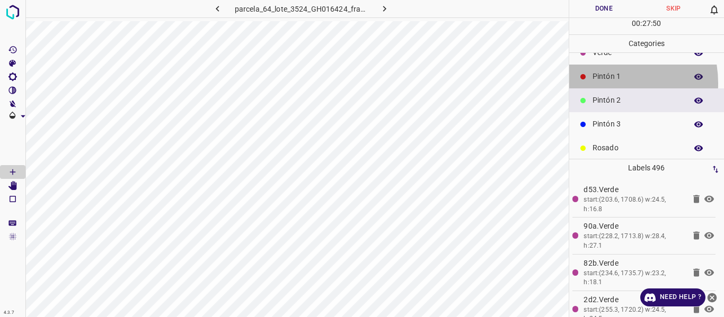
click at [598, 83] on div "Pintón 1" at bounding box center [646, 77] width 155 height 24
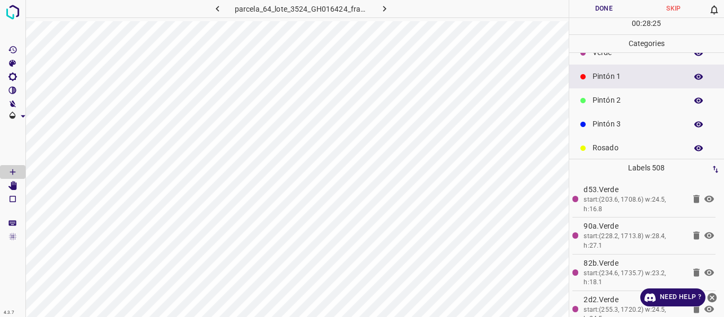
scroll to position [0, 0]
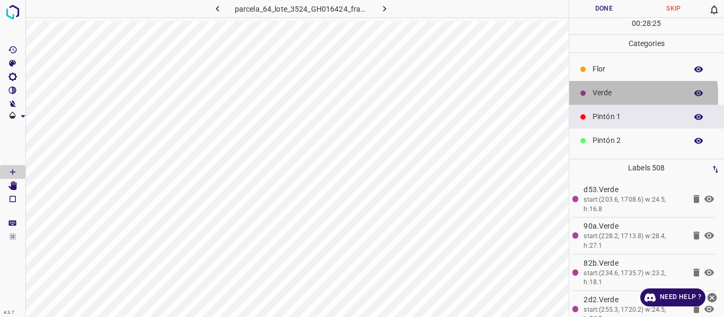
click at [601, 96] on p "Verde" at bounding box center [636, 92] width 89 height 11
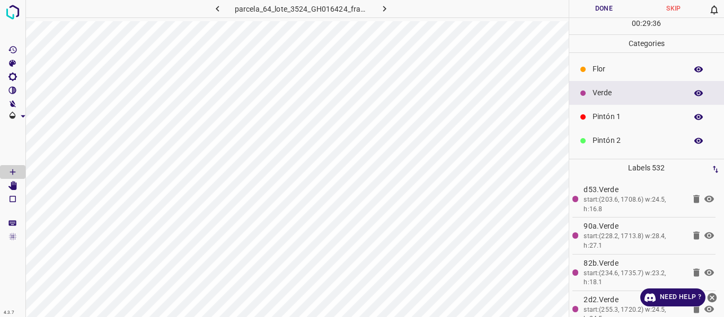
scroll to position [53, 0]
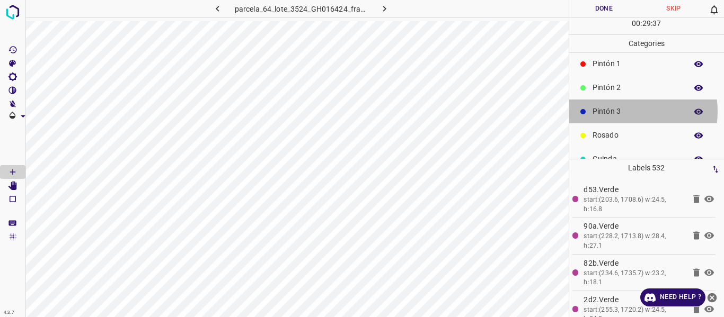
click at [623, 111] on p "Pintón 3" at bounding box center [636, 111] width 89 height 11
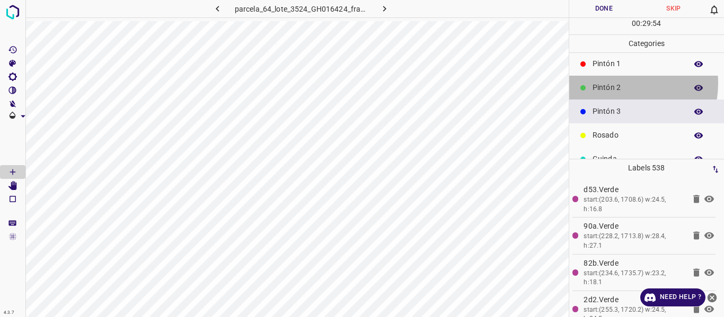
click at [613, 85] on p "Pintón 2" at bounding box center [636, 87] width 89 height 11
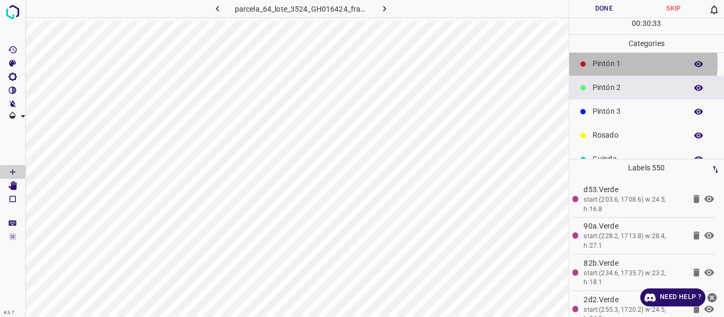
click at [617, 63] on p "Pintón 1" at bounding box center [636, 63] width 89 height 11
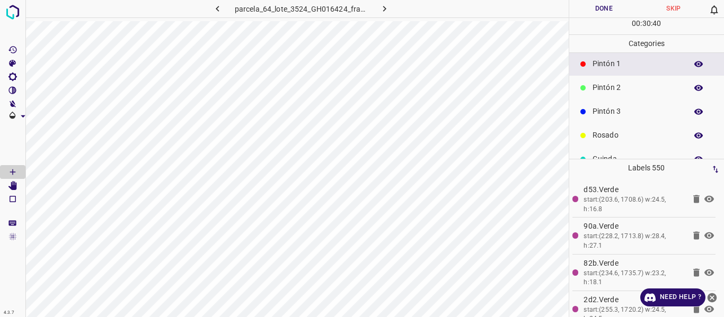
click at [602, 87] on p "Pintón 2" at bounding box center [636, 87] width 89 height 11
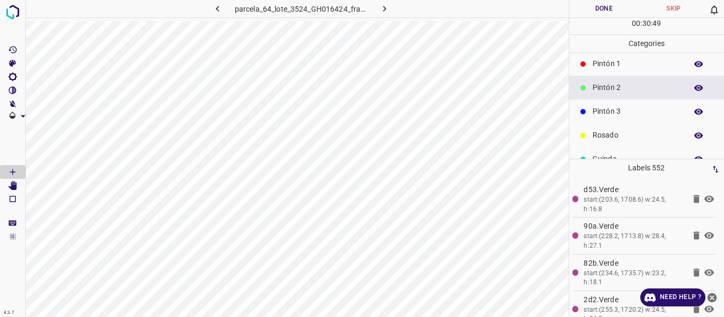
click at [596, 62] on p "Pintón 1" at bounding box center [636, 63] width 89 height 11
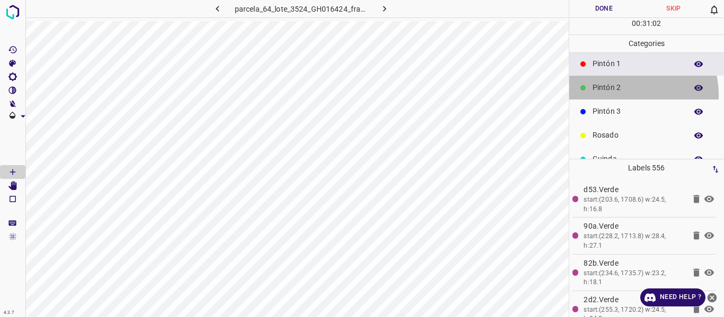
click at [615, 95] on div "Pintón 2" at bounding box center [646, 88] width 155 height 24
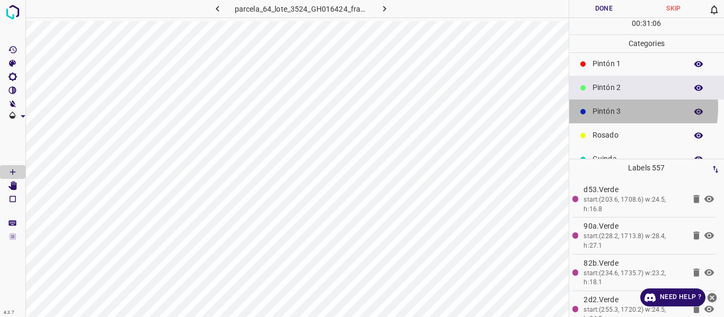
click at [614, 110] on p "Pintón 3" at bounding box center [636, 111] width 89 height 11
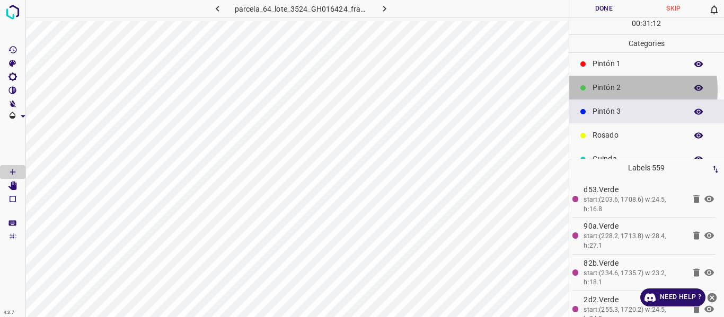
click at [613, 89] on p "Pintón 2" at bounding box center [636, 87] width 89 height 11
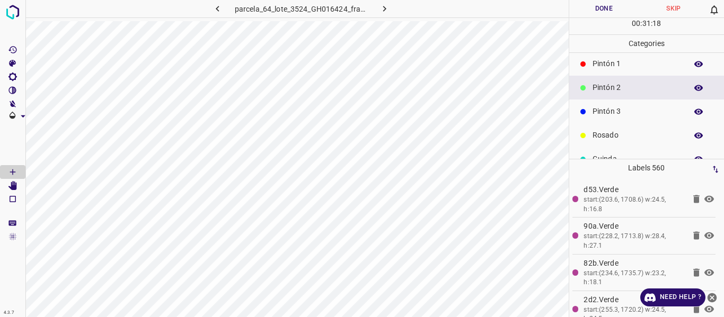
scroll to position [93, 0]
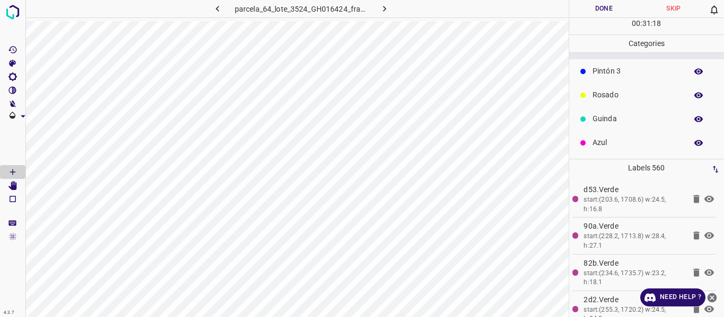
click at [606, 141] on p "Azul" at bounding box center [636, 142] width 89 height 11
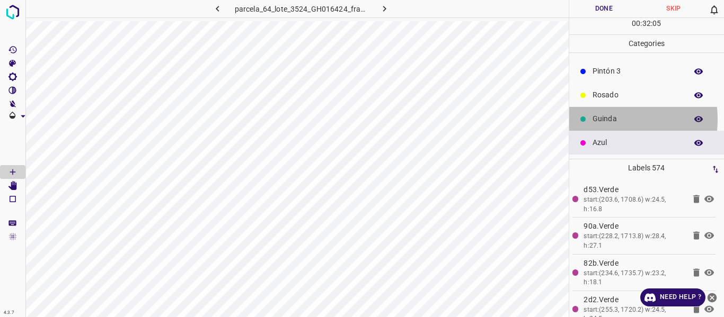
click at [598, 119] on p "Guinda" at bounding box center [636, 118] width 89 height 11
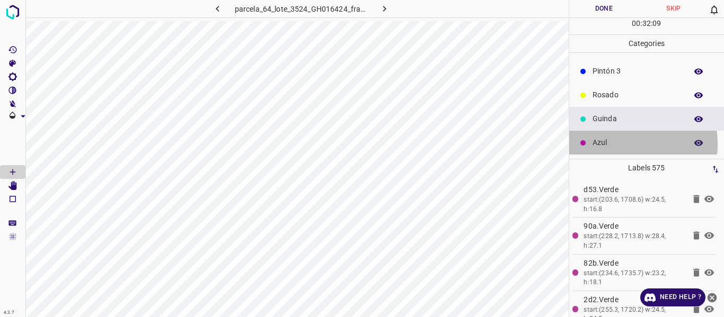
click at [614, 144] on p "Azul" at bounding box center [636, 142] width 89 height 11
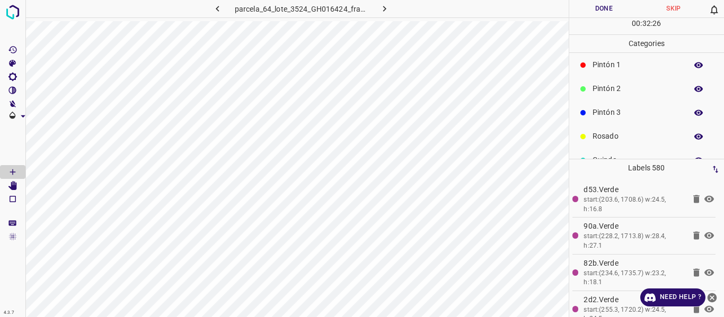
scroll to position [0, 0]
click at [611, 96] on p "Verde" at bounding box center [636, 92] width 89 height 11
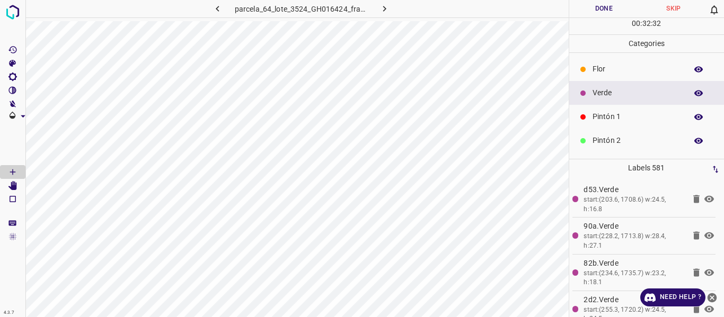
click at [600, 143] on p "Pintón 2" at bounding box center [636, 140] width 89 height 11
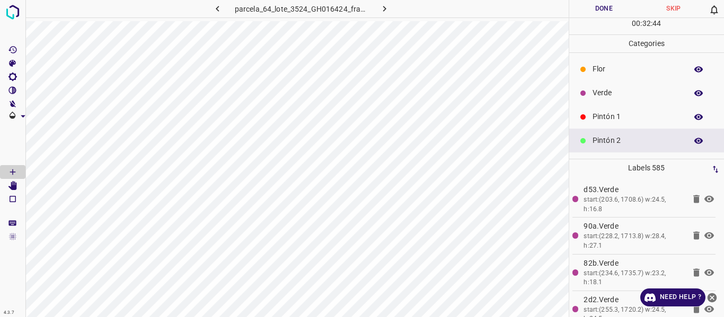
scroll to position [53, 0]
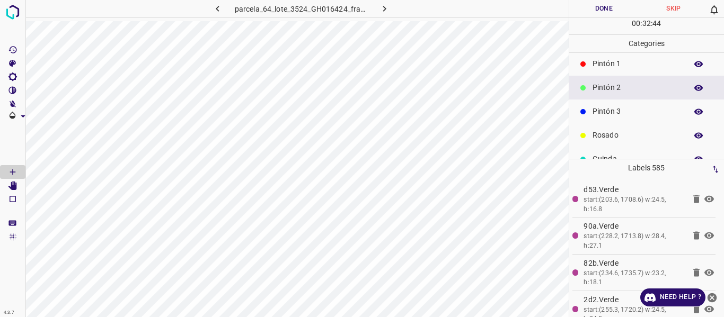
click at [609, 111] on p "Pintón 3" at bounding box center [636, 111] width 89 height 11
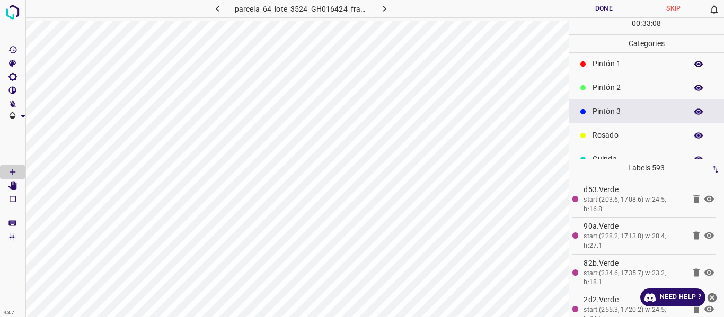
click at [610, 91] on p "Pintón 2" at bounding box center [636, 87] width 89 height 11
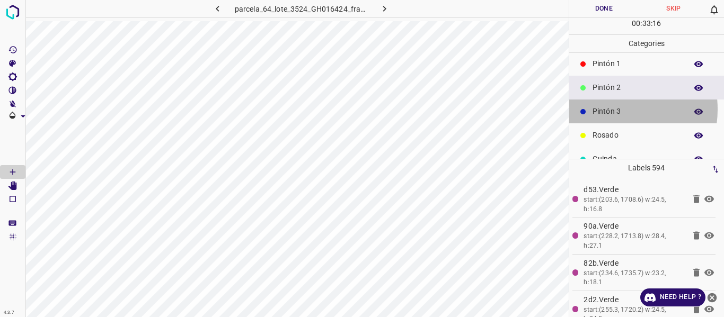
click at [606, 111] on p "Pintón 3" at bounding box center [636, 111] width 89 height 11
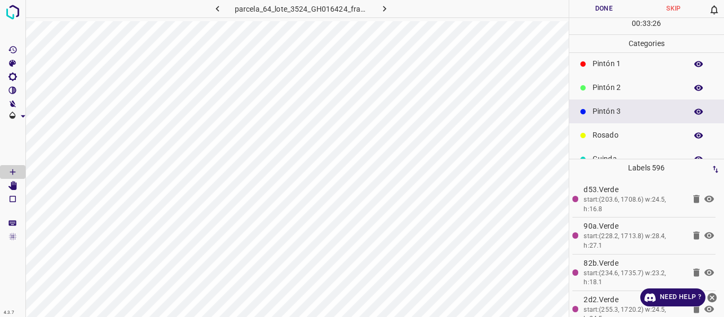
scroll to position [93, 0]
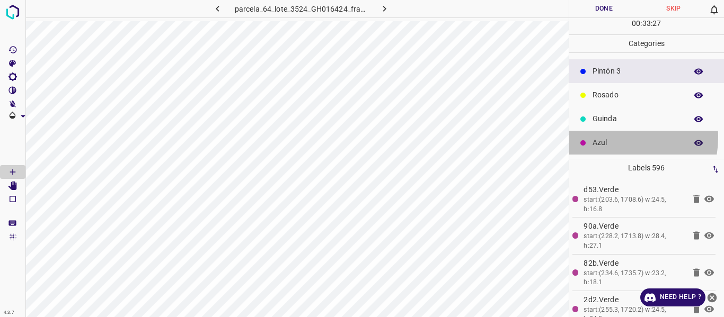
click at [604, 139] on p "Azul" at bounding box center [636, 142] width 89 height 11
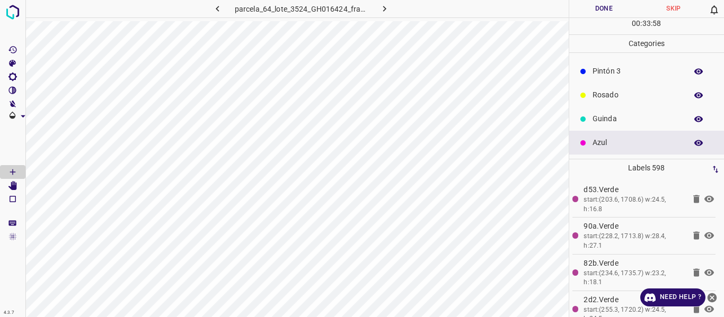
drag, startPoint x: 615, startPoint y: 123, endPoint x: 611, endPoint y: 117, distance: 7.4
click at [613, 122] on p "Guinda" at bounding box center [636, 118] width 89 height 11
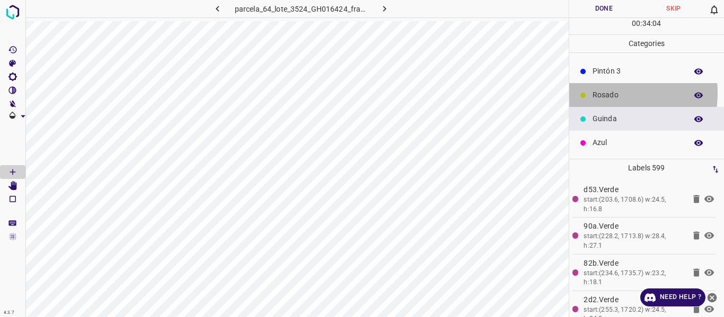
click at [597, 93] on p "Rosado" at bounding box center [636, 95] width 89 height 11
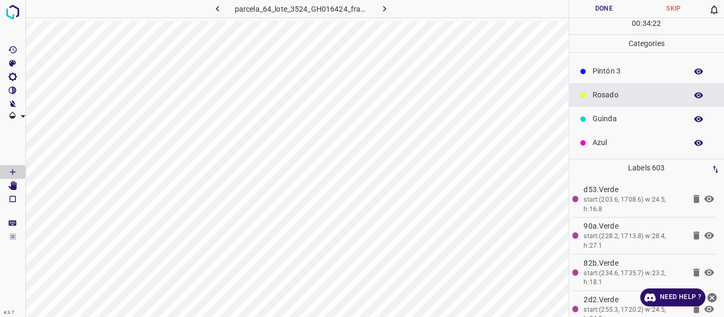
click at [608, 74] on p "Pintón 3" at bounding box center [636, 71] width 89 height 11
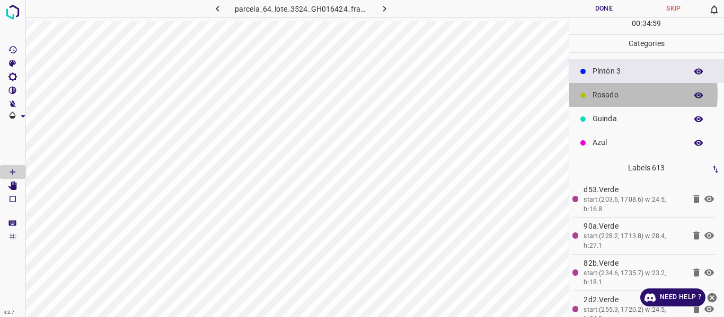
click at [608, 94] on p "Rosado" at bounding box center [636, 95] width 89 height 11
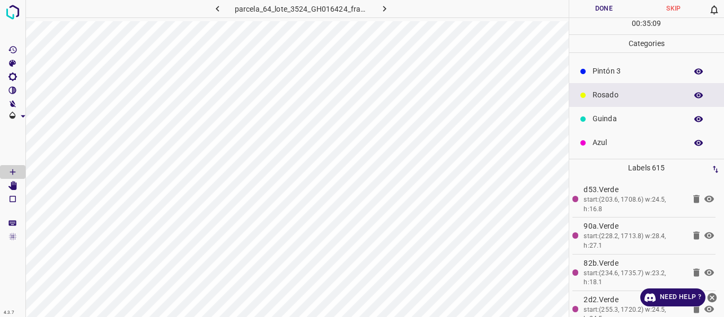
scroll to position [40, 0]
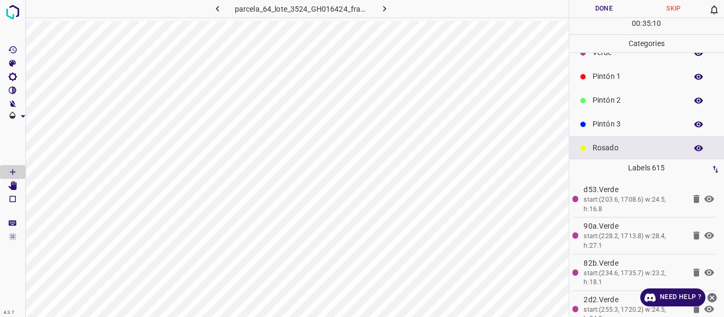
click at [618, 120] on p "Pintón 3" at bounding box center [636, 124] width 89 height 11
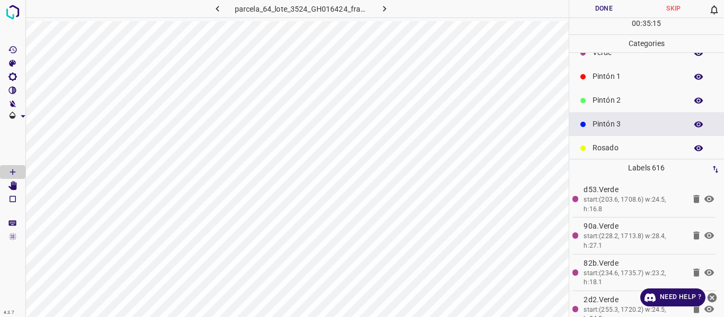
click at [613, 99] on p "Pintón 2" at bounding box center [636, 100] width 89 height 11
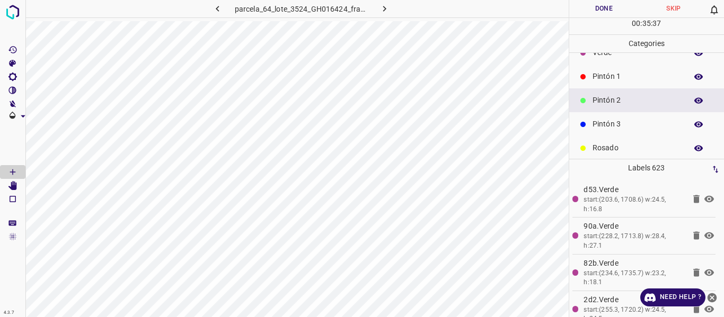
scroll to position [0, 0]
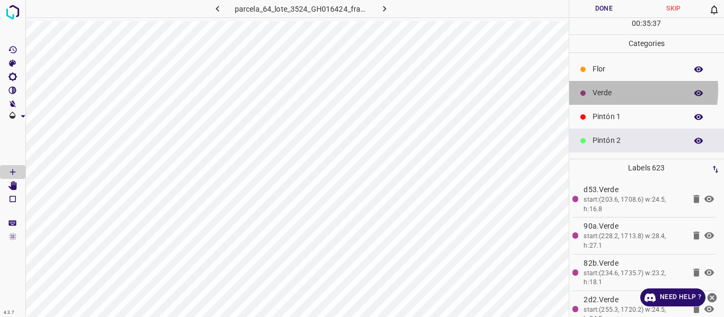
click at [607, 90] on p "Verde" at bounding box center [636, 92] width 89 height 11
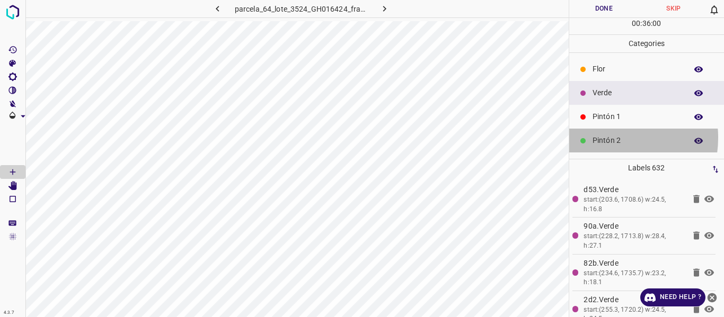
click at [609, 138] on p "Pintón 2" at bounding box center [636, 140] width 89 height 11
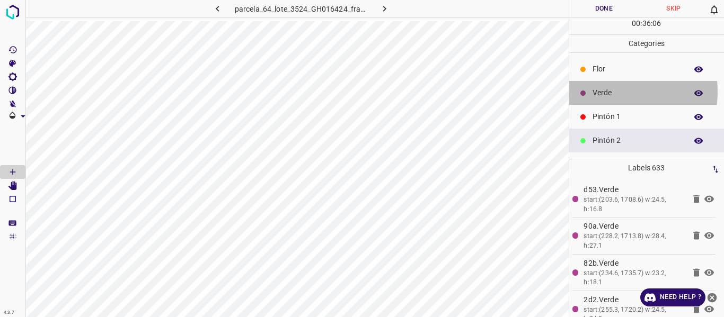
click at [610, 92] on p "Verde" at bounding box center [636, 92] width 89 height 11
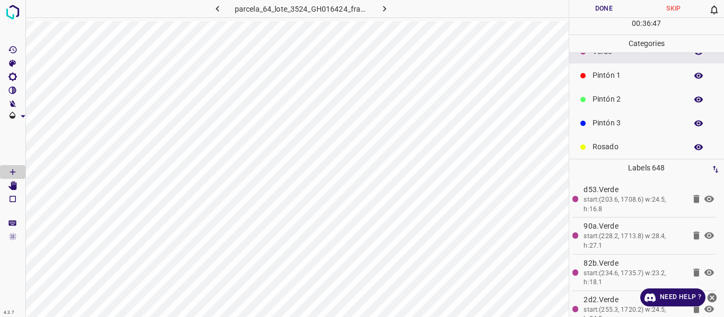
scroll to position [93, 0]
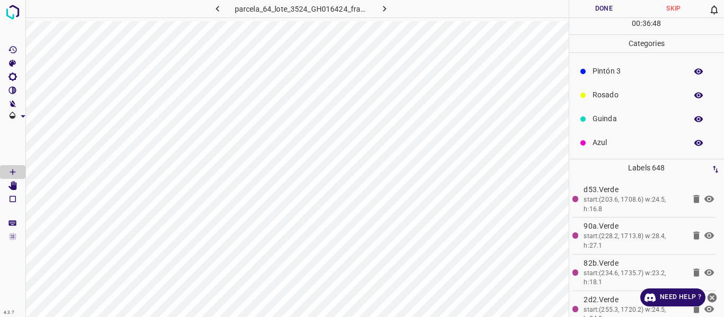
click at [610, 142] on p "Azul" at bounding box center [636, 142] width 89 height 11
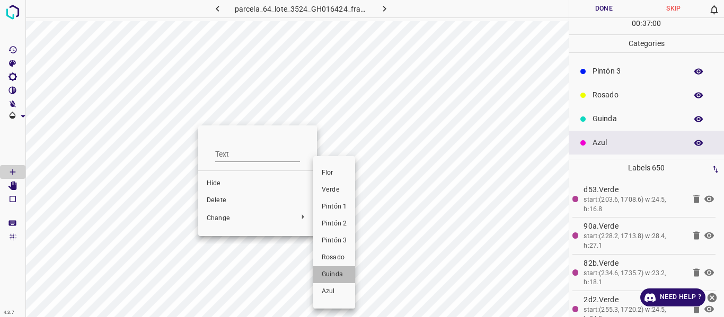
drag, startPoint x: 335, startPoint y: 273, endPoint x: 364, endPoint y: 198, distance: 80.7
click at [335, 272] on span "Guinda" at bounding box center [334, 275] width 25 height 10
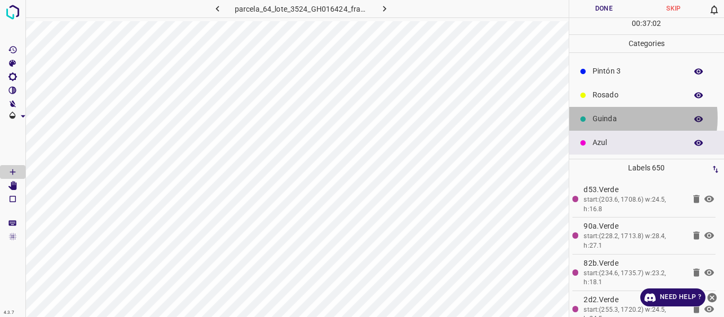
click at [609, 119] on p "Guinda" at bounding box center [636, 118] width 89 height 11
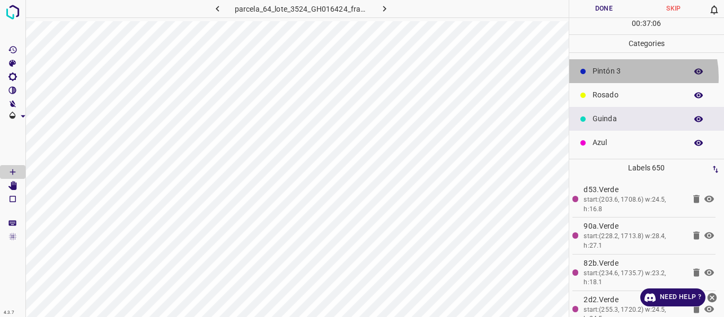
click at [618, 77] on p "Pintón 3" at bounding box center [636, 71] width 89 height 11
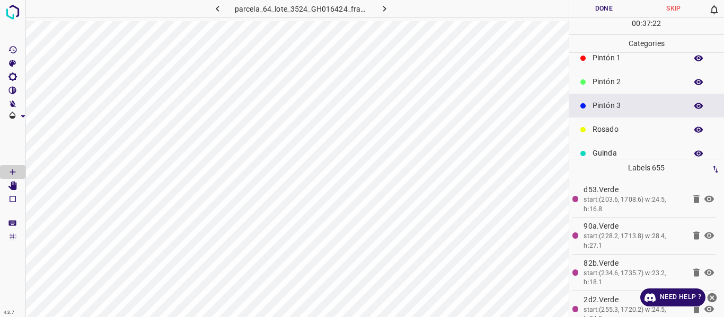
scroll to position [40, 0]
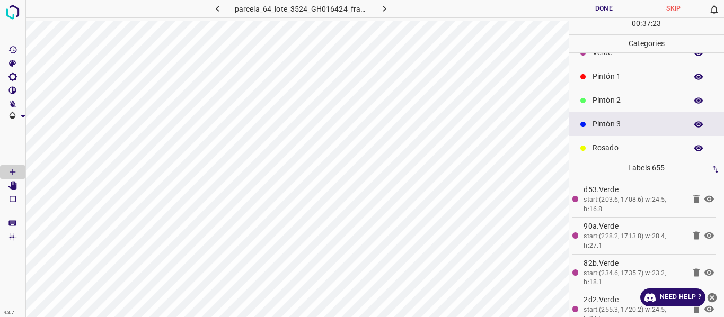
click at [615, 98] on p "Pintón 2" at bounding box center [636, 100] width 89 height 11
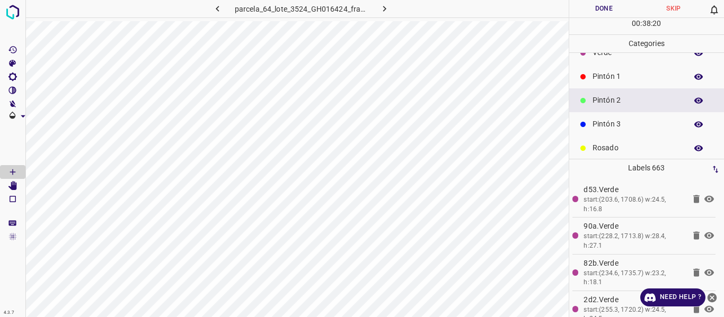
scroll to position [0, 0]
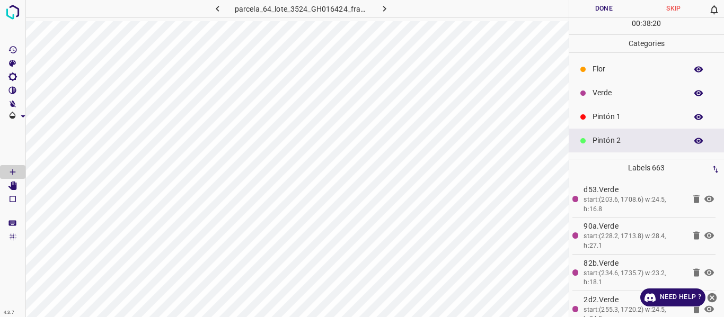
click at [591, 64] on div "Flor" at bounding box center [646, 69] width 155 height 24
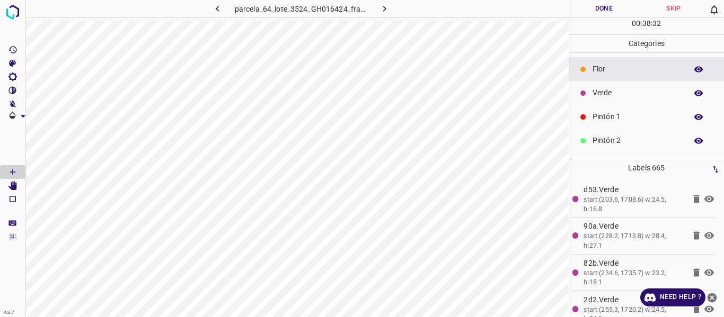
click at [620, 95] on p "Verde" at bounding box center [636, 92] width 89 height 11
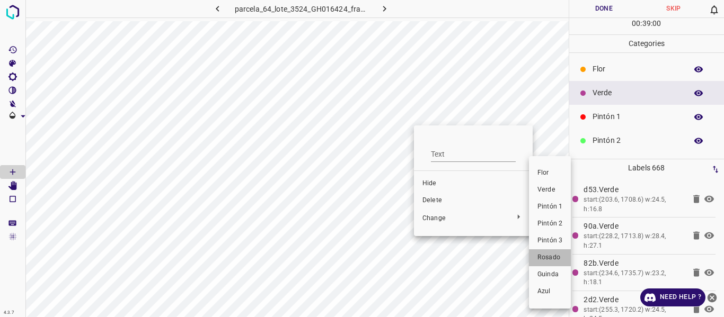
drag, startPoint x: 546, startPoint y: 259, endPoint x: 414, endPoint y: 225, distance: 136.2
click at [545, 259] on span "Rosado" at bounding box center [549, 258] width 25 height 10
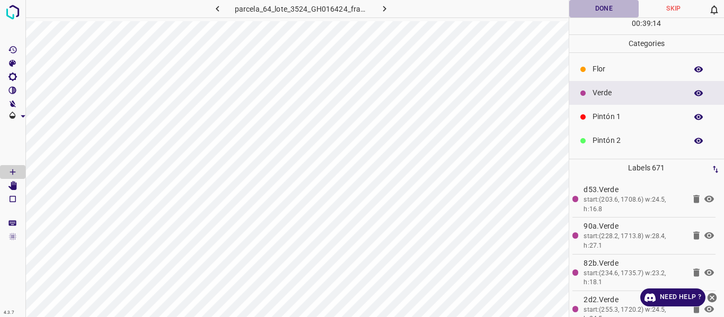
click at [593, 10] on button "Done" at bounding box center [604, 8] width 70 height 17
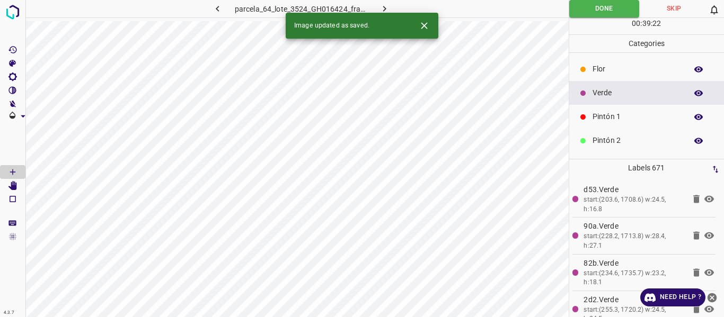
click at [381, 9] on icon "button" at bounding box center [384, 8] width 11 height 11
